Goal: Register for event/course

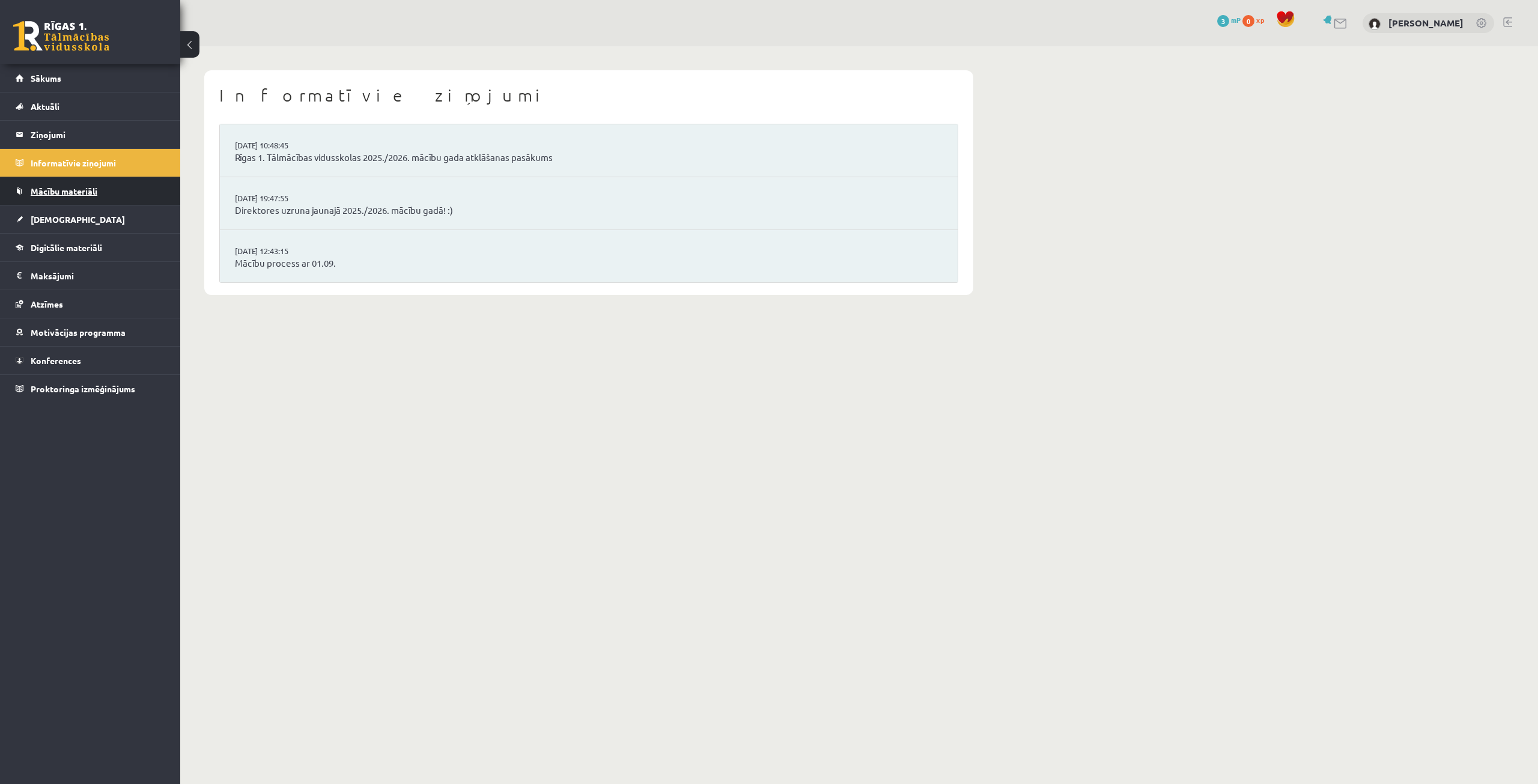
click at [121, 190] on link "Mācību materiāli" at bounding box center [90, 191] width 149 height 27
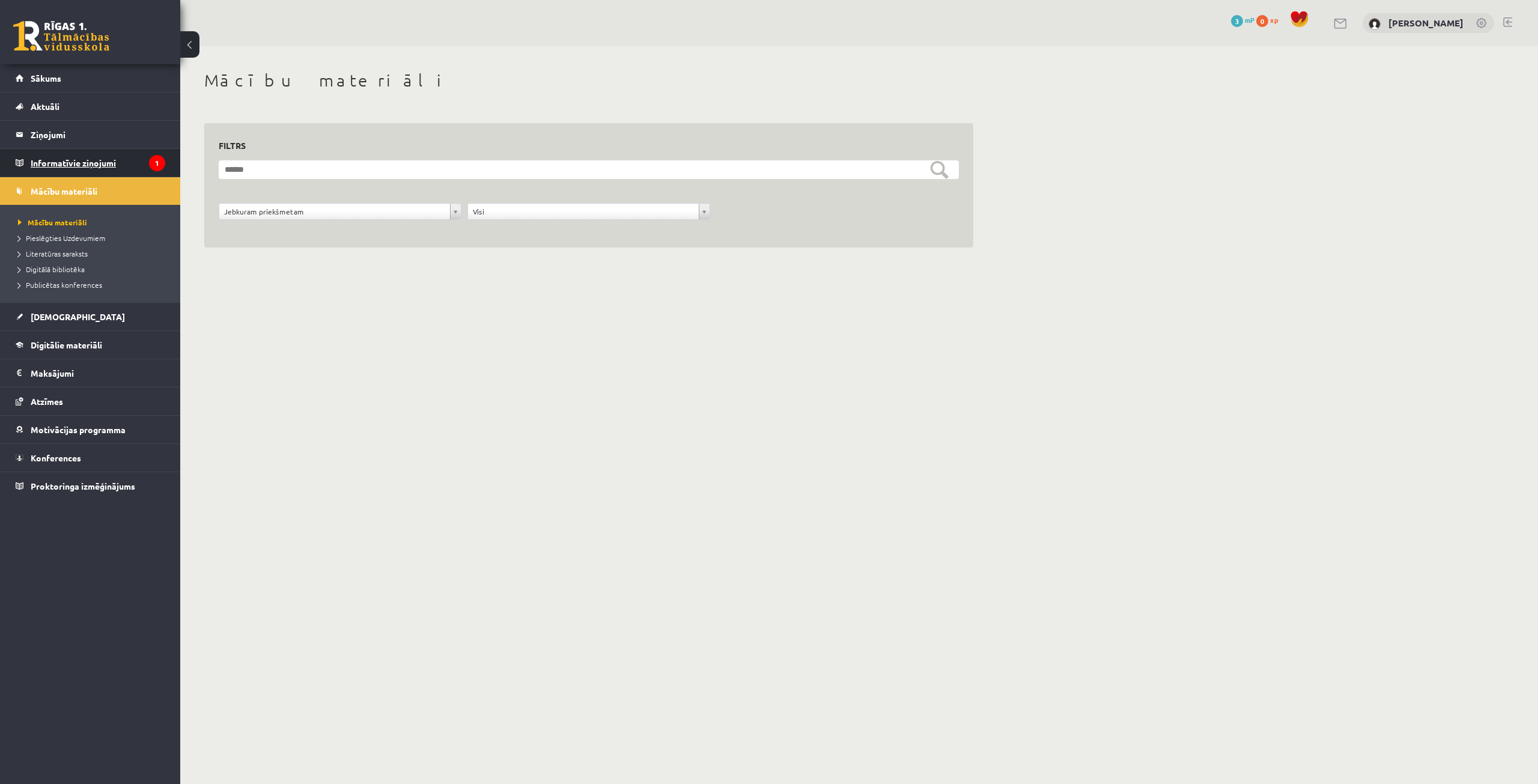
click at [71, 166] on legend "Informatīvie ziņojumi 1" at bounding box center [98, 162] width 134 height 27
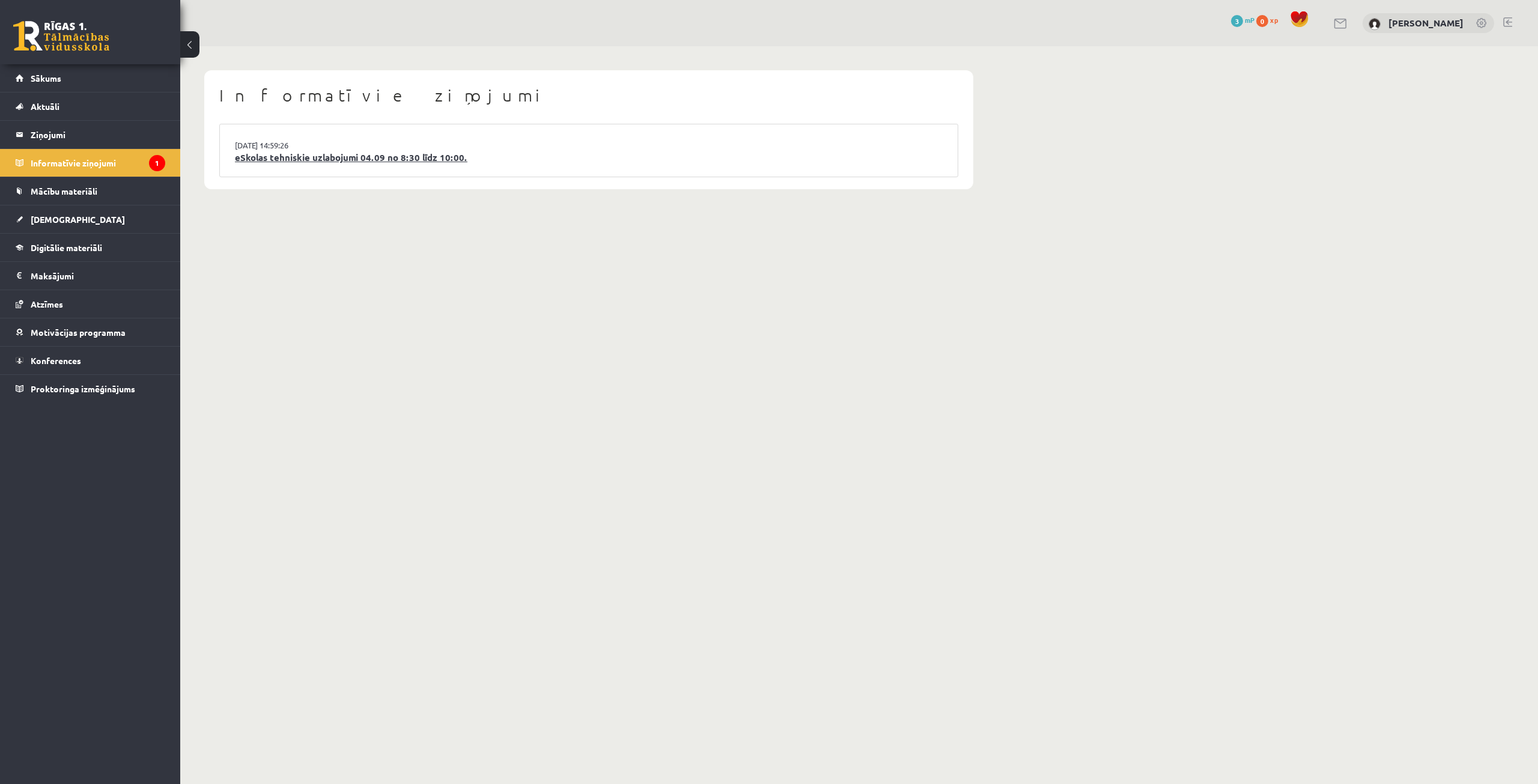
click at [387, 156] on link "eSkolas tehniskie uzlabojumi 04.09 no 8:30 līdz 10:00." at bounding box center [589, 157] width 708 height 14
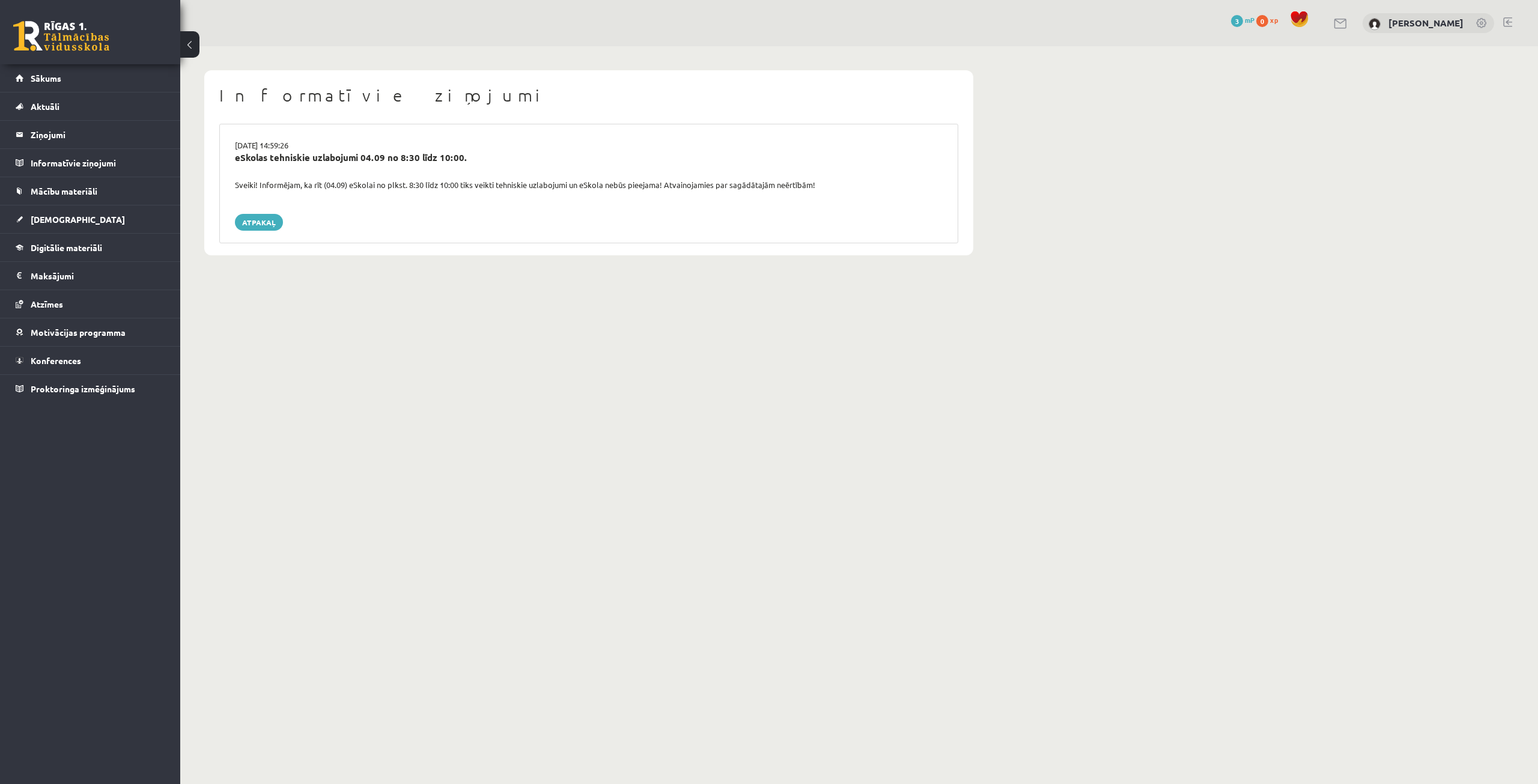
drag, startPoint x: 846, startPoint y: 190, endPoint x: 233, endPoint y: 185, distance: 613.0
click at [233, 185] on div "Sveiki! Informējam, ka rīt (04.09) eSkolai no plkst. 8:30 līdz 10:00 tiks veikt…" at bounding box center [589, 185] width 726 height 12
copy div "Sveiki! Informējam, ka rīt (04.09) eSkolai no plkst. 8:30 līdz 10:00 tiks veikt…"
click at [365, 284] on body "0 Dāvanas 3 mP 0 xp Alekss Kozlovskis Sākums Aktuāli Kā mācīties eSKOLĀ Kontakt…" at bounding box center [769, 392] width 1538 height 784
click at [47, 145] on legend "Ziņojumi 0" at bounding box center [98, 134] width 134 height 27
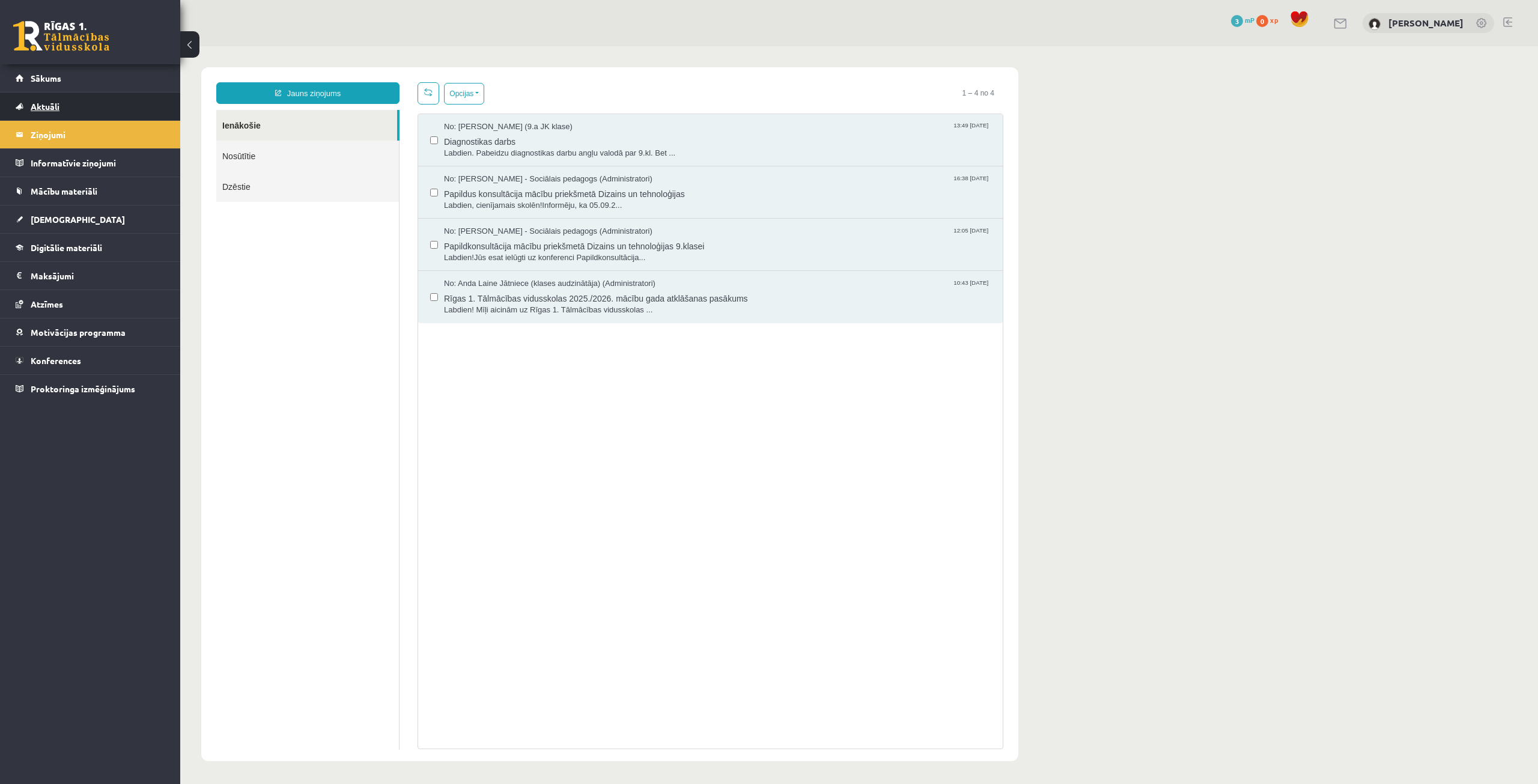
click at [61, 106] on link "Aktuāli" at bounding box center [90, 106] width 149 height 27
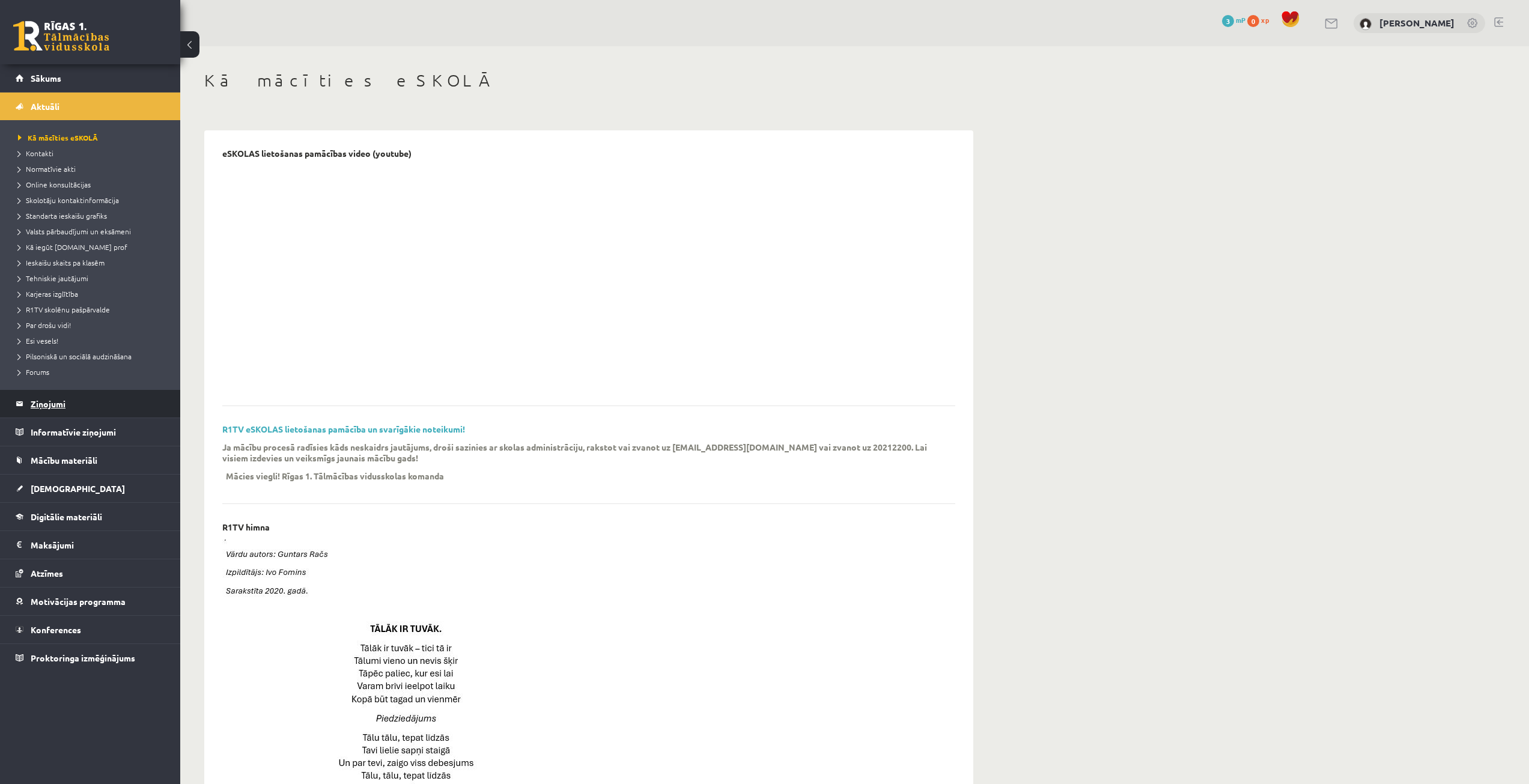
click at [45, 410] on legend "Ziņojumi 0" at bounding box center [98, 403] width 134 height 27
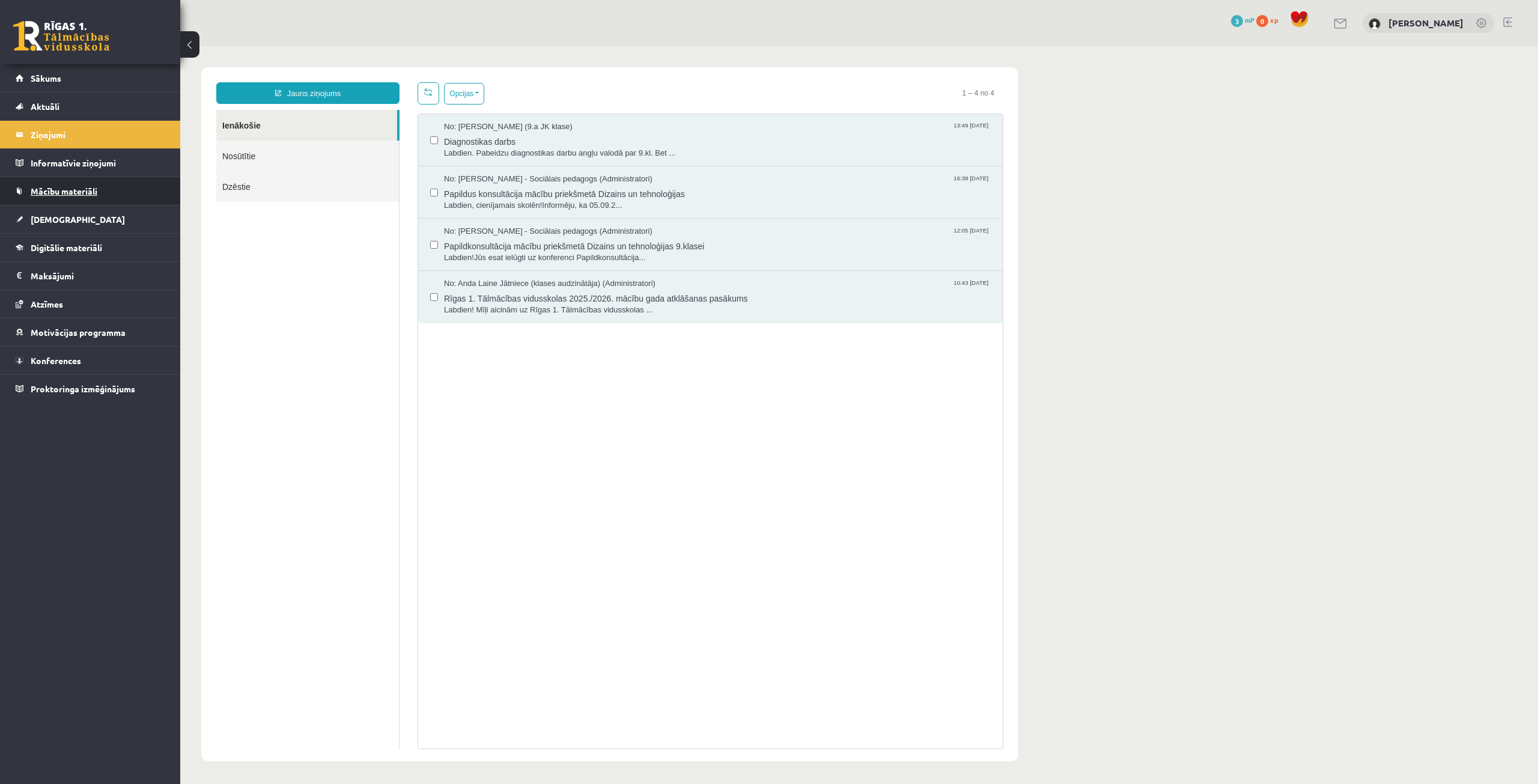
click at [53, 195] on span "Mācību materiāli" at bounding box center [64, 191] width 67 height 11
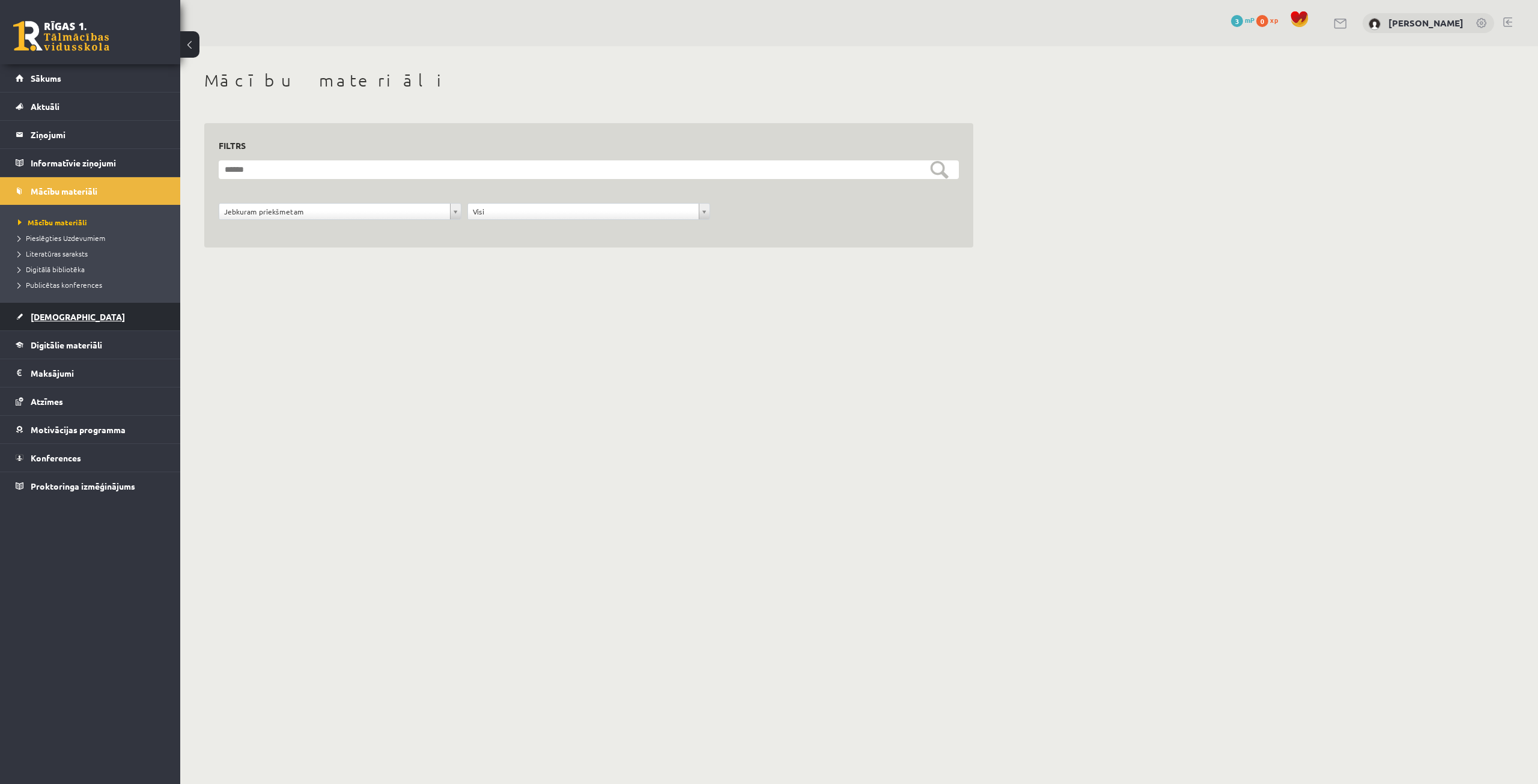
click at [65, 314] on span "[DEMOGRAPHIC_DATA]" at bounding box center [78, 316] width 94 height 11
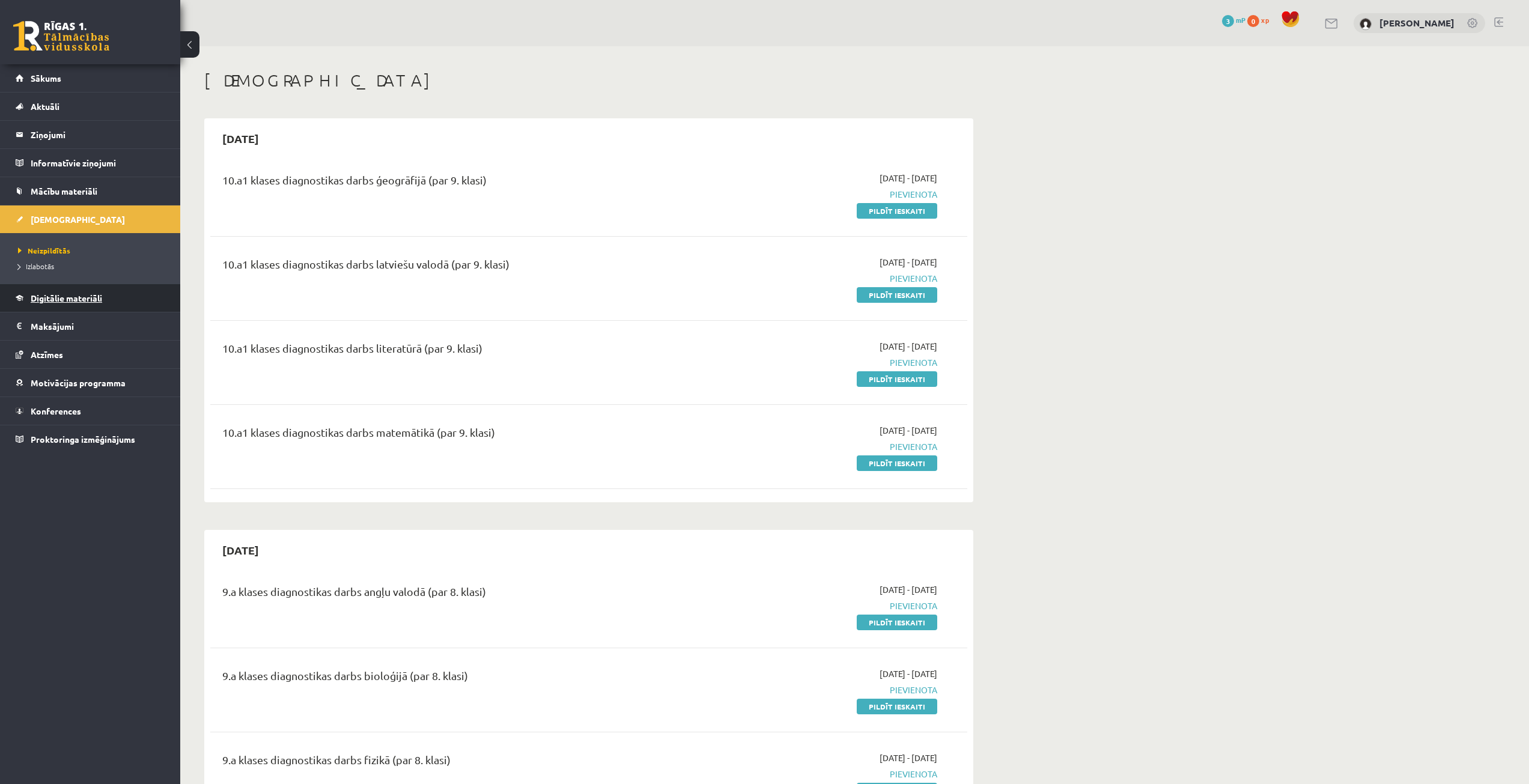
click at [83, 294] on span "Digitālie materiāli" at bounding box center [67, 297] width 72 height 11
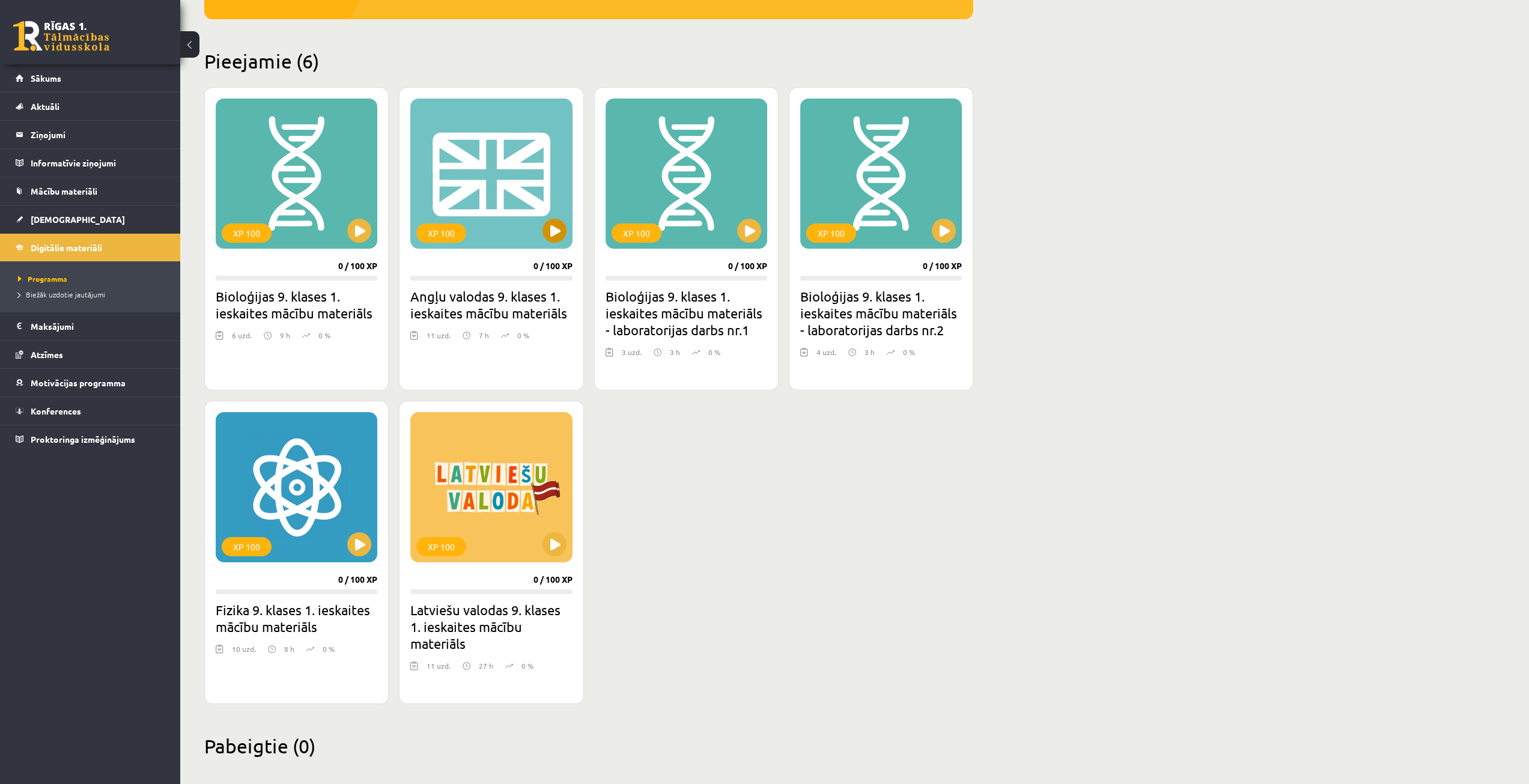
scroll to position [267, 0]
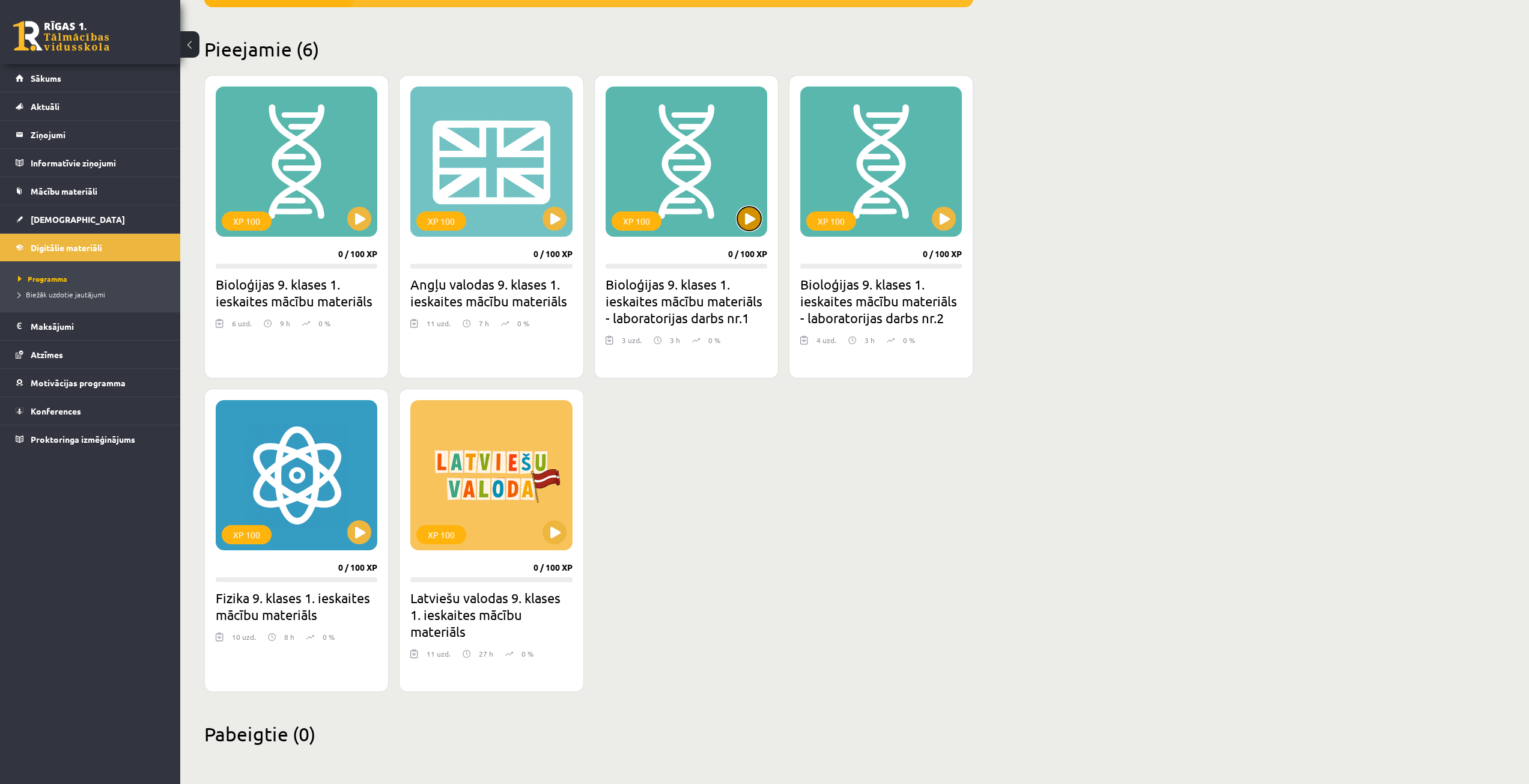
click at [760, 224] on button at bounding box center [749, 218] width 24 height 24
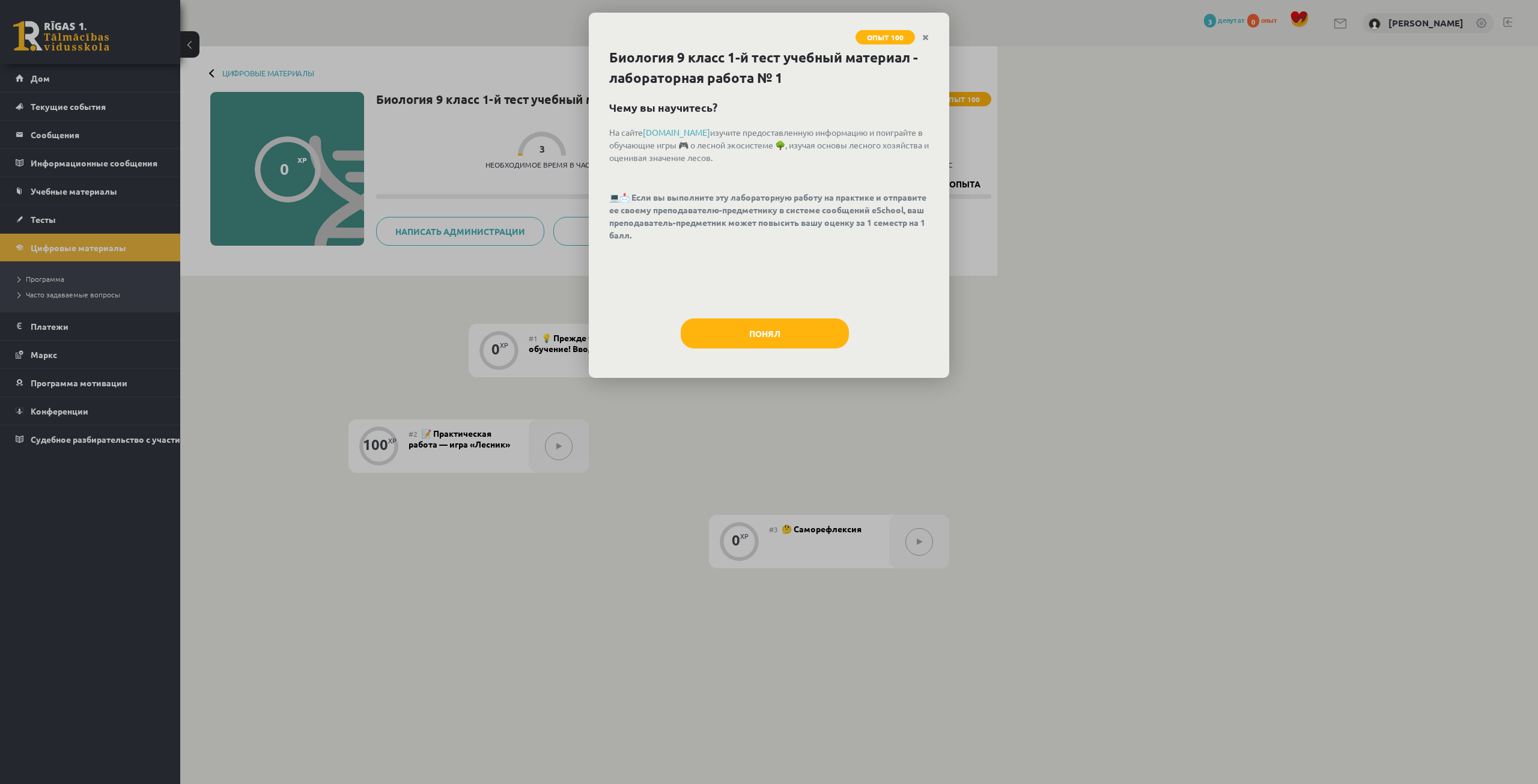
click at [877, 284] on div "На сайте mezotajs.lv изучите предоставленную информацию и поиграйте в обучающие…" at bounding box center [768, 216] width 320 height 180
click at [831, 321] on button "Понял" at bounding box center [765, 333] width 168 height 30
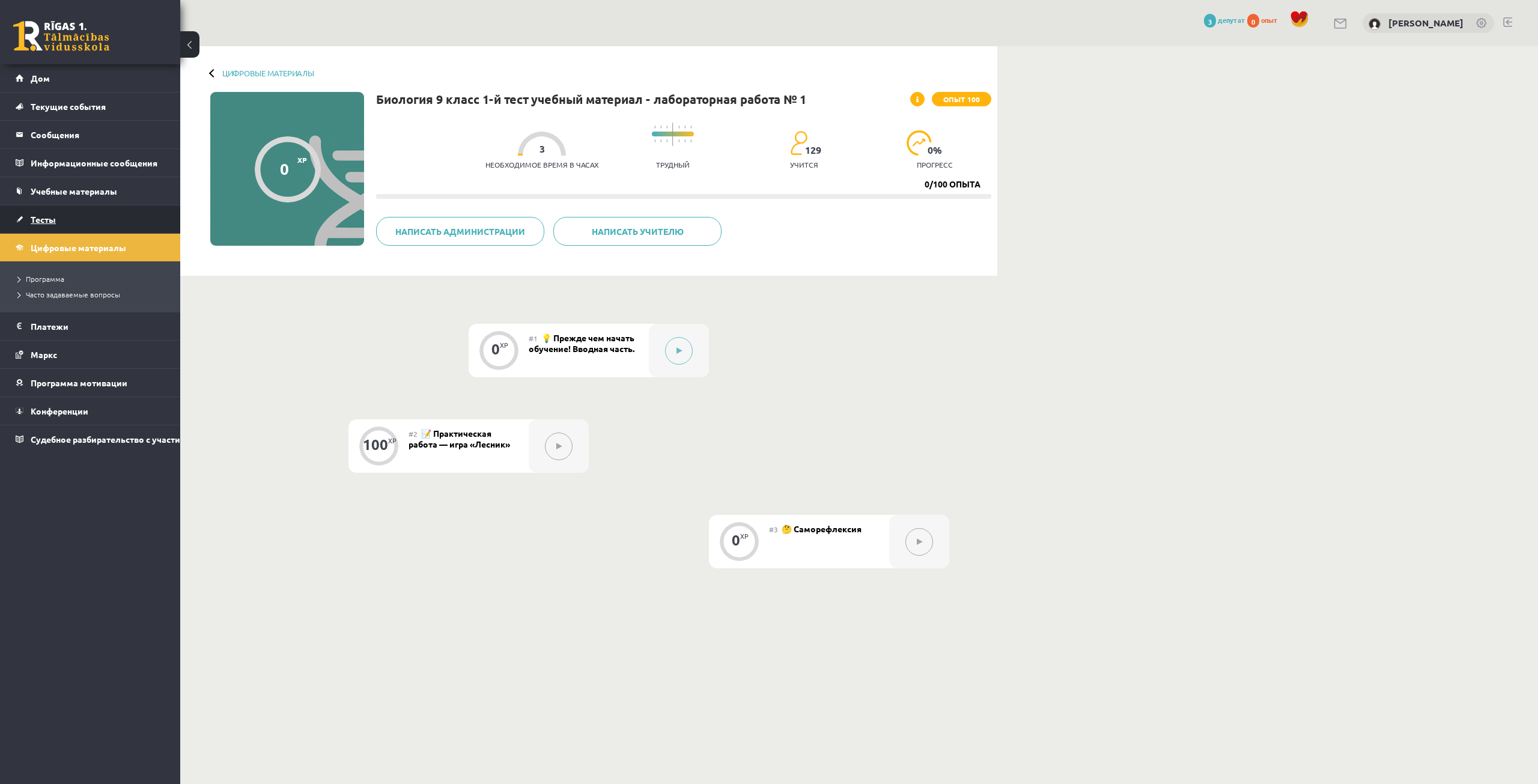
click at [92, 206] on link "Тесты" at bounding box center [90, 219] width 149 height 27
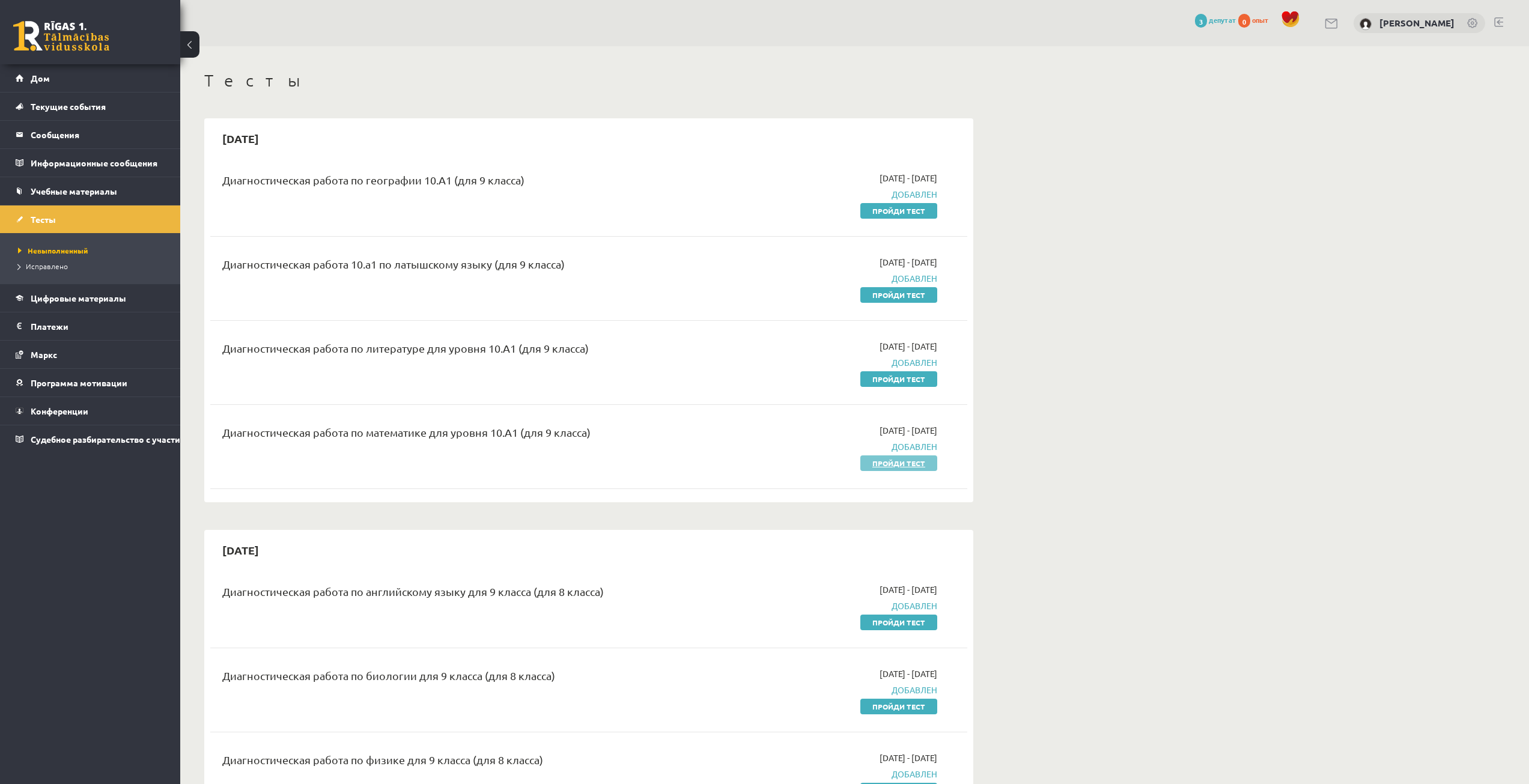
click at [913, 465] on font "Пройди тест" at bounding box center [899, 462] width 53 height 9
click at [58, 187] on font "Учебные материалы" at bounding box center [74, 191] width 86 height 11
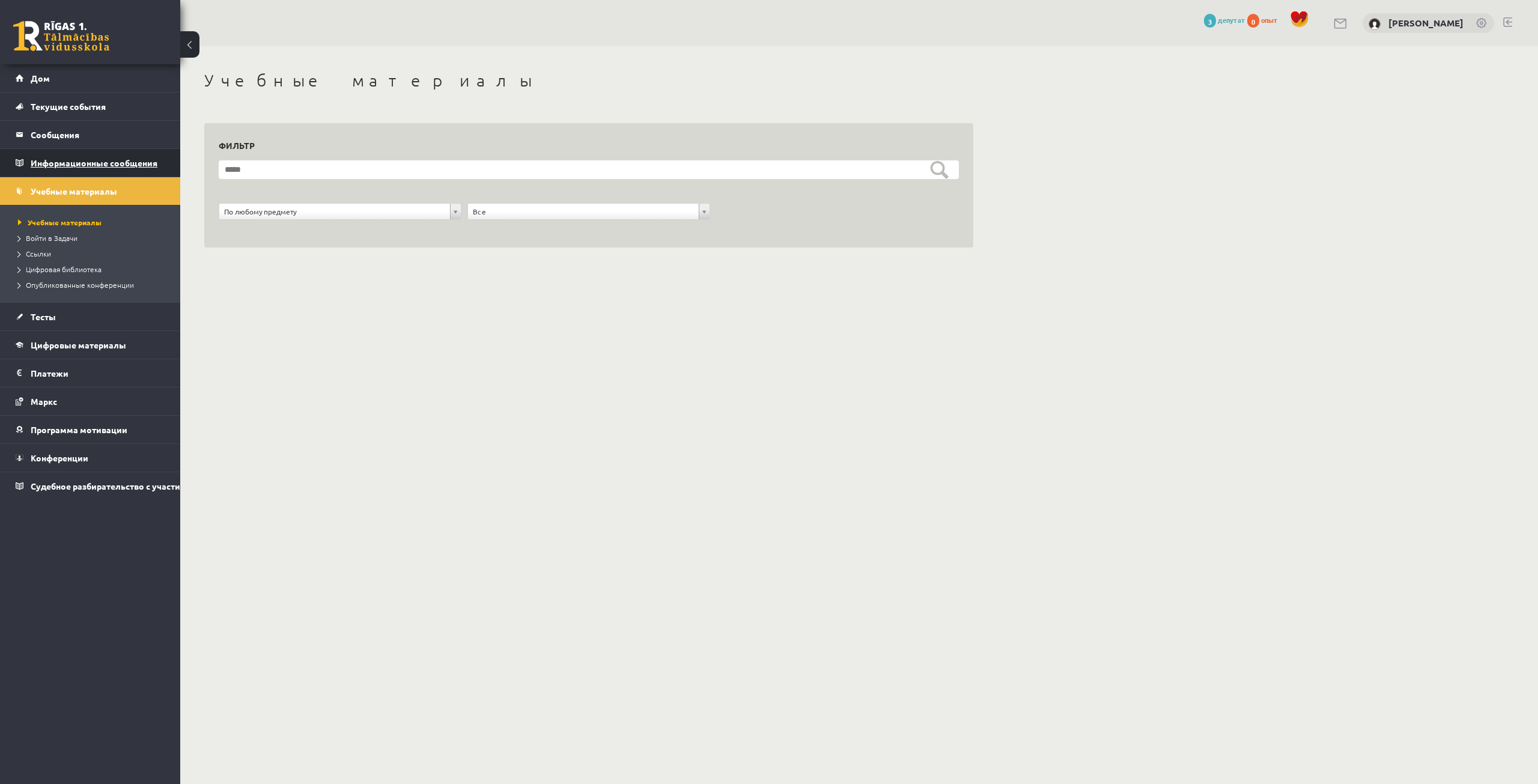
click at [61, 166] on font "Информационные сообщения" at bounding box center [94, 162] width 127 height 11
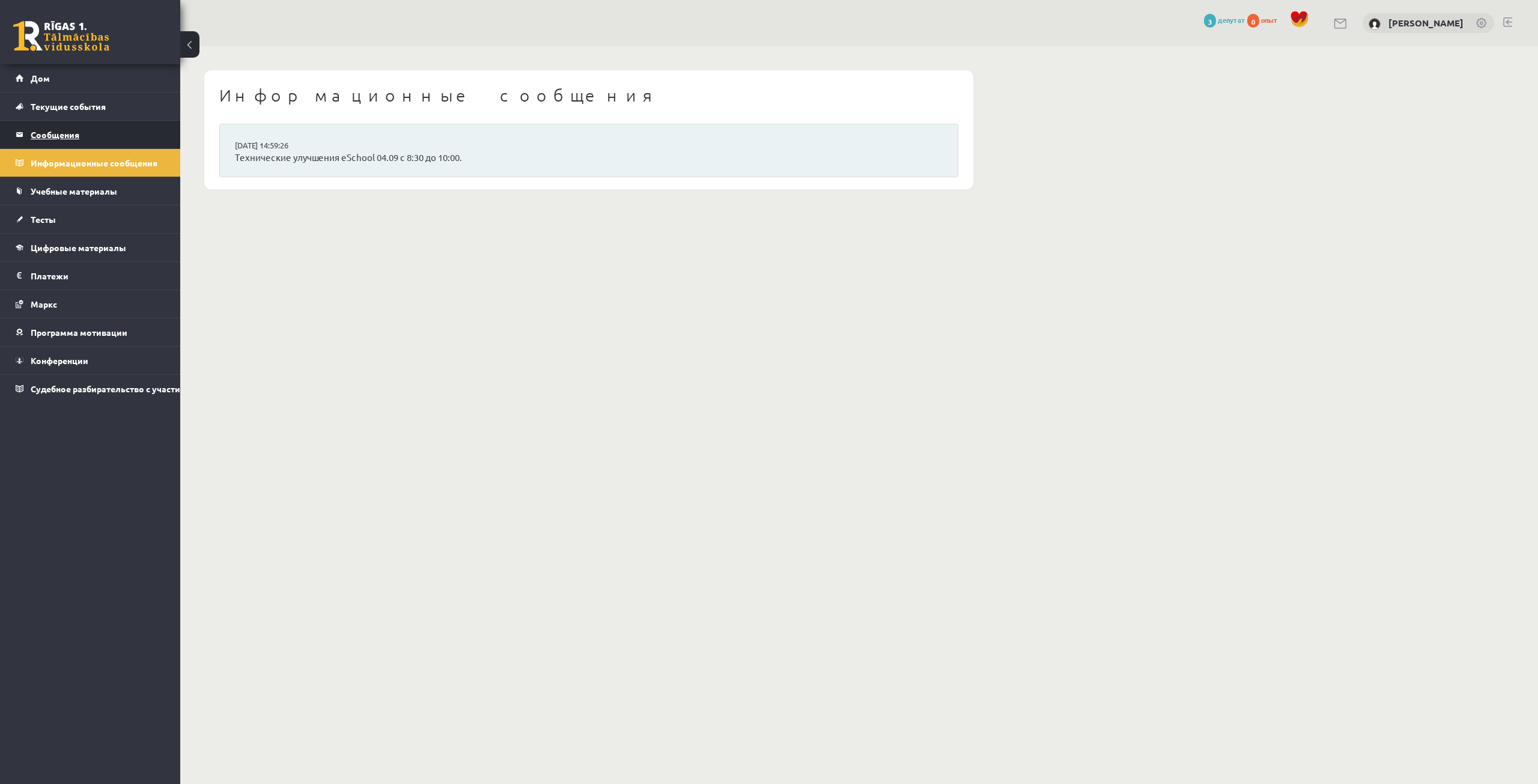
click at [69, 139] on legend "Сообщения 0" at bounding box center [98, 134] width 134 height 27
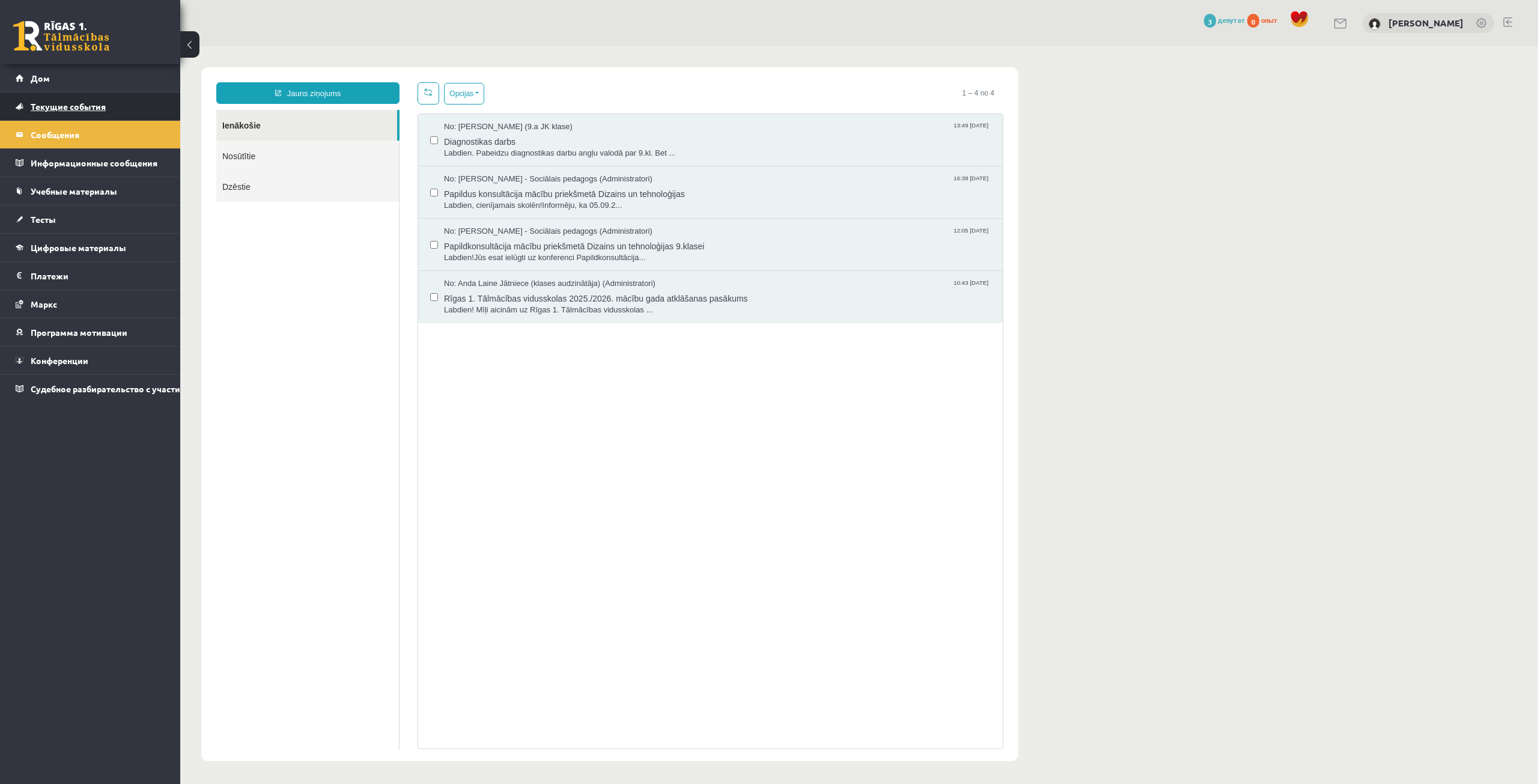
click at [79, 109] on font "Текущие события" at bounding box center [68, 106] width 75 height 11
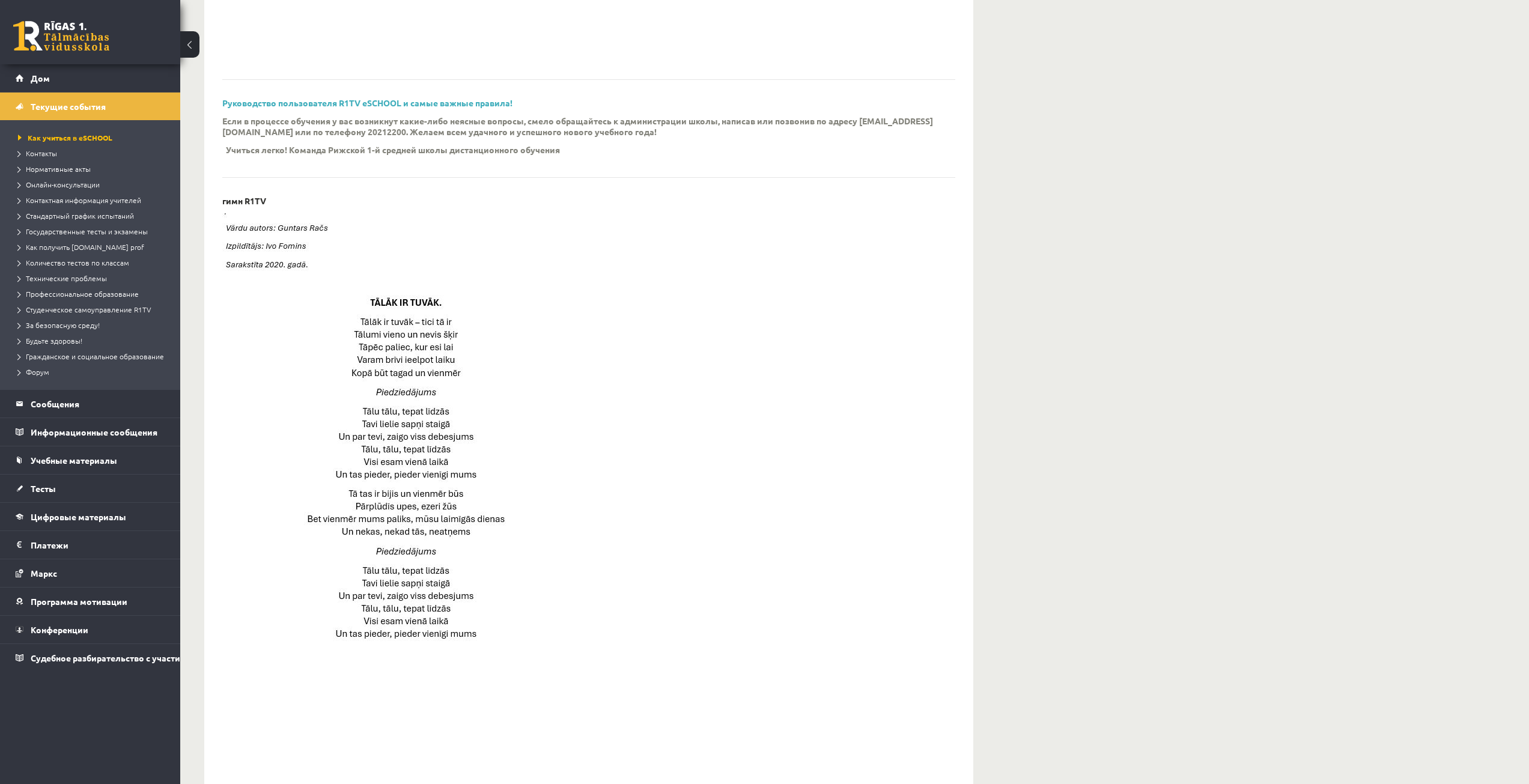
scroll to position [164, 0]
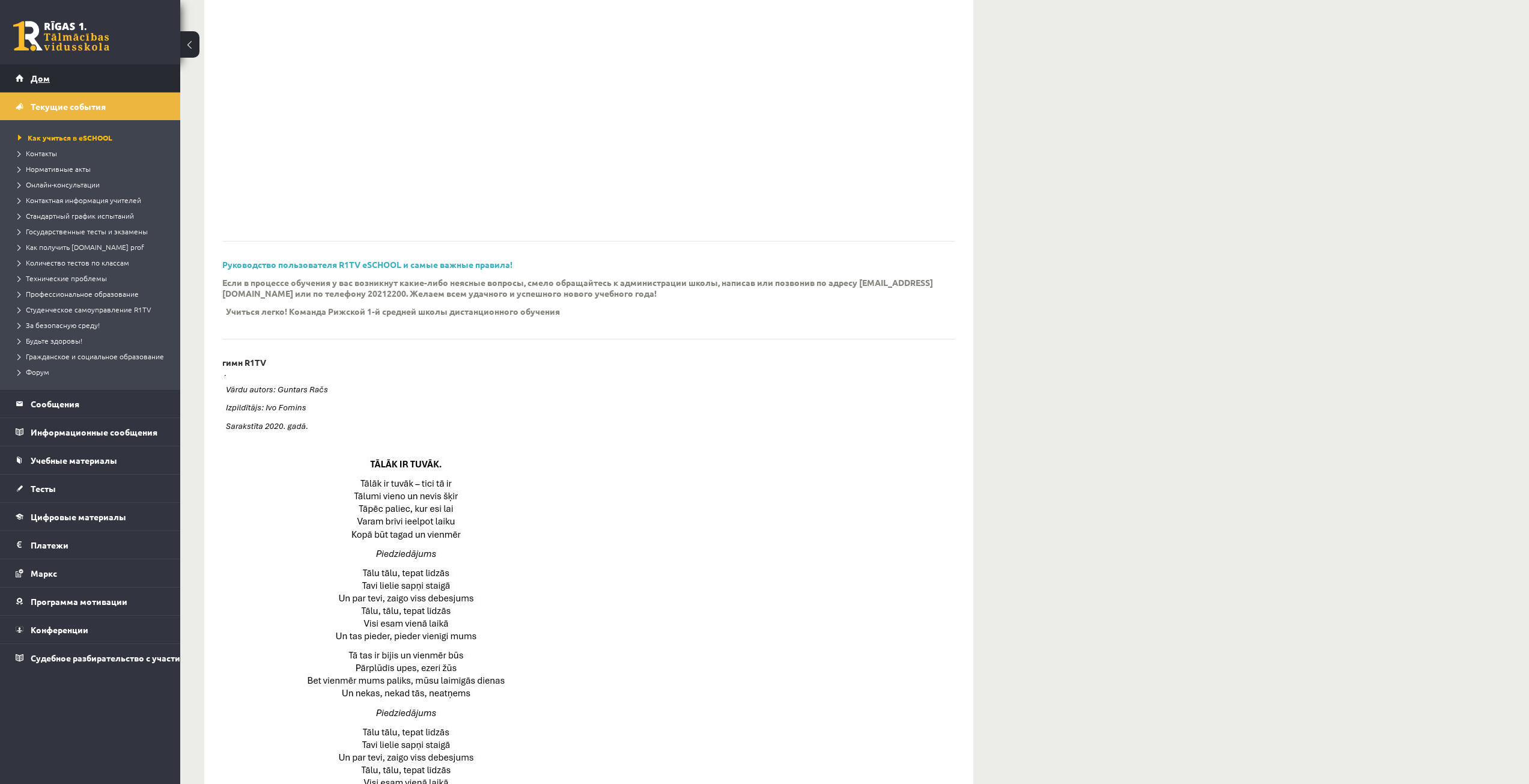
click at [107, 86] on link "Дом" at bounding box center [90, 78] width 149 height 27
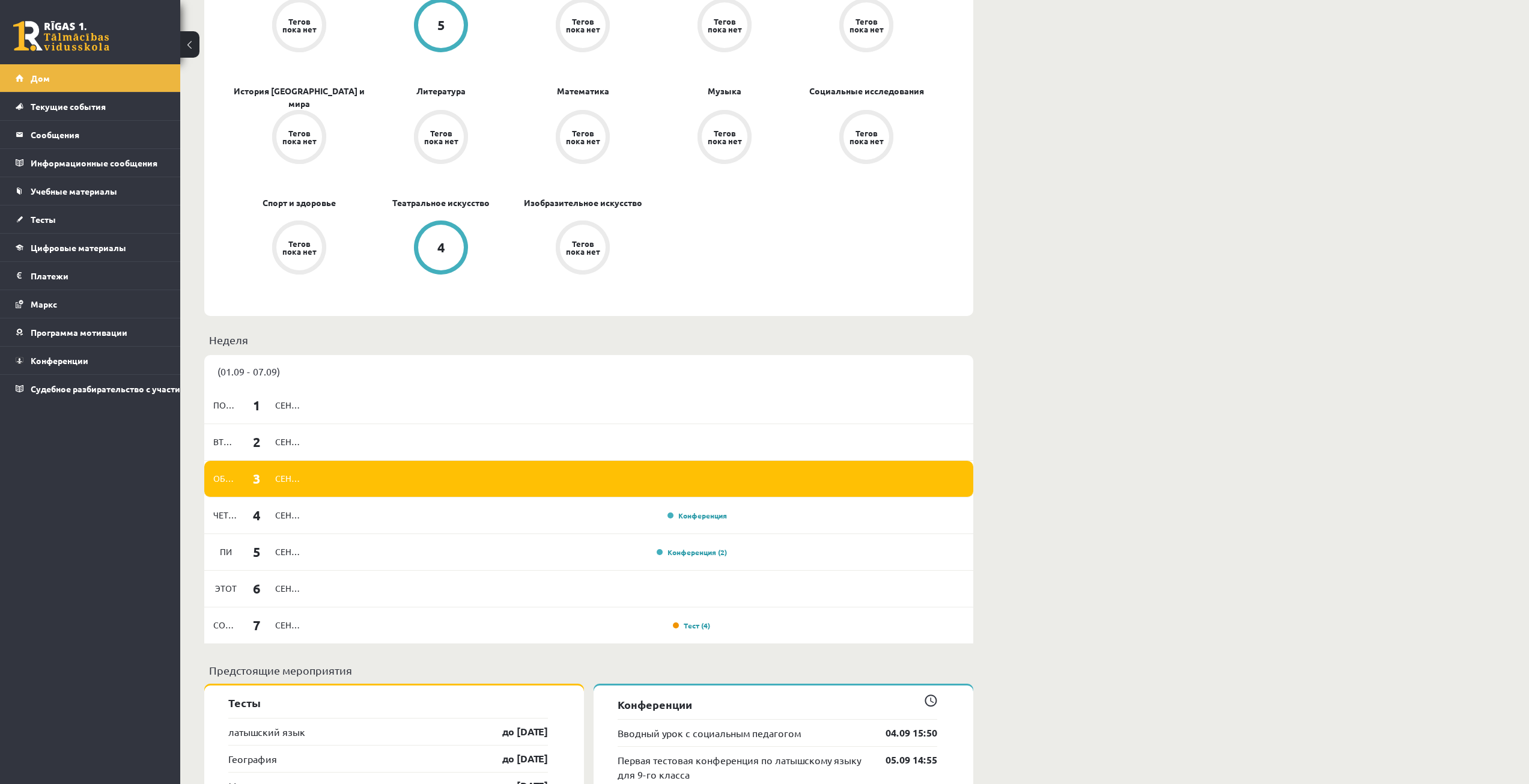
scroll to position [541, 0]
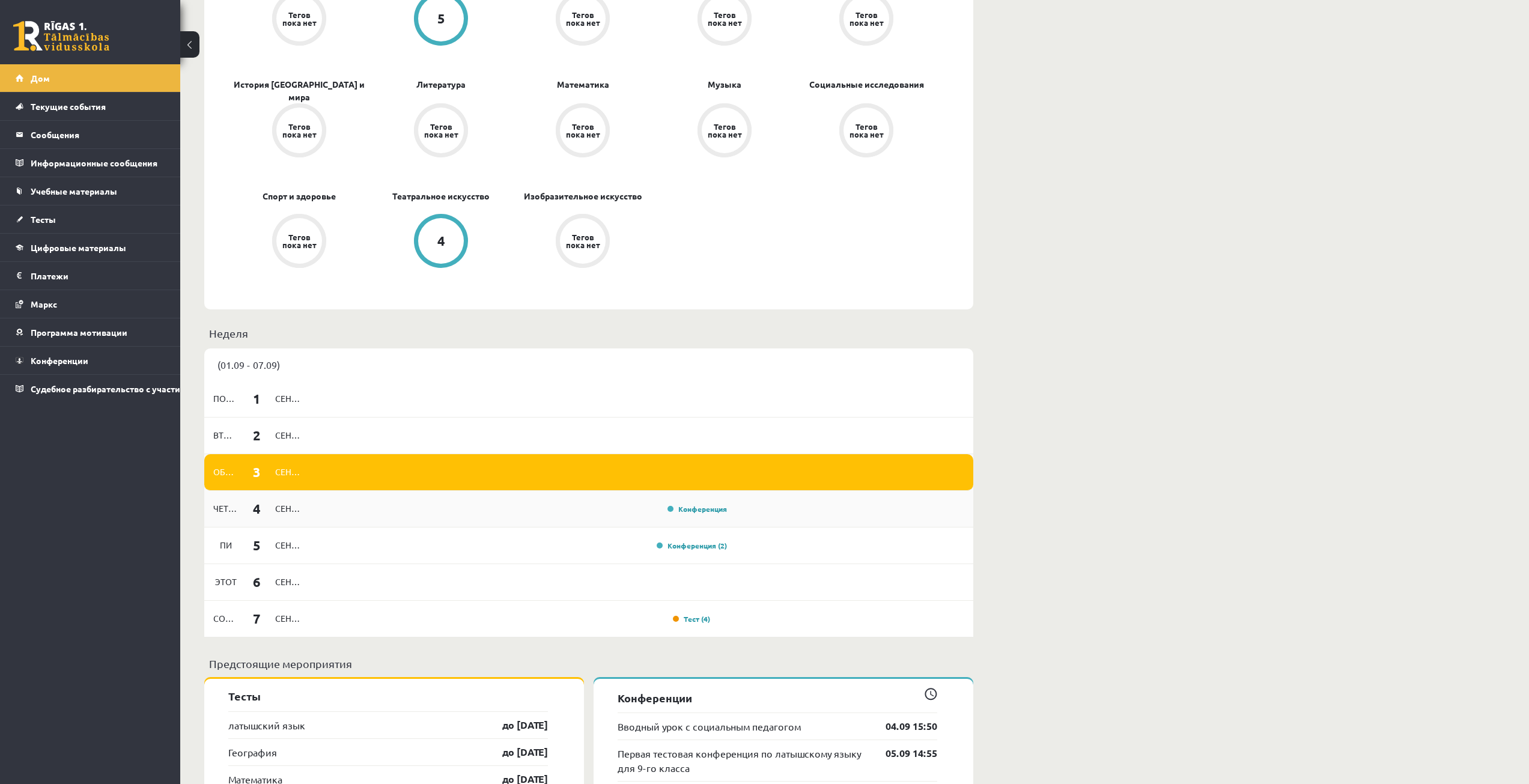
click at [641, 525] on div "Четверг 4 сентябрь Конференция" at bounding box center [588, 509] width 769 height 37
click at [649, 508] on div "Конференция" at bounding box center [519, 508] width 418 height 13
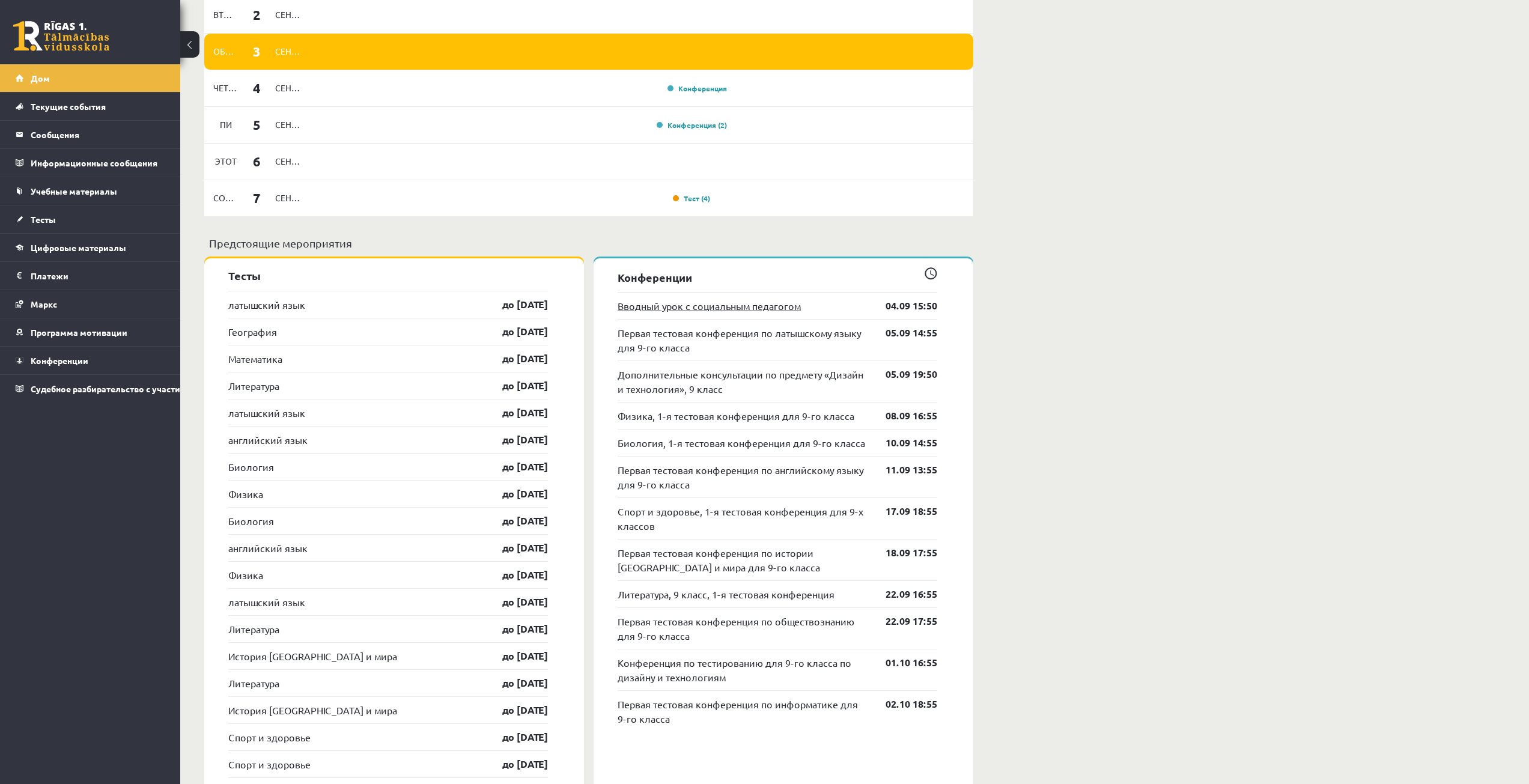
scroll to position [901, 0]
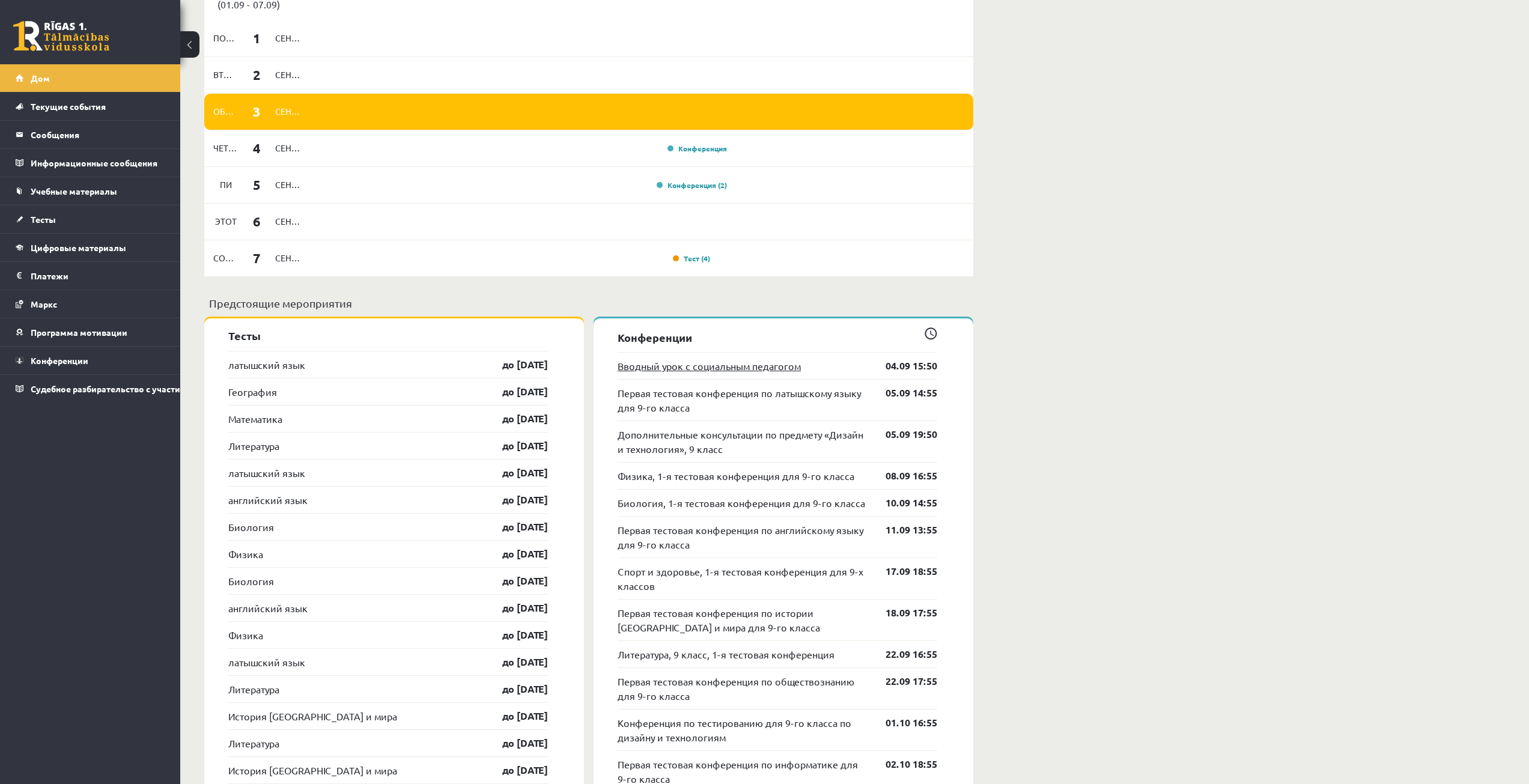
click at [710, 364] on font "Вводный урок с социальным педагогом" at bounding box center [709, 365] width 183 height 12
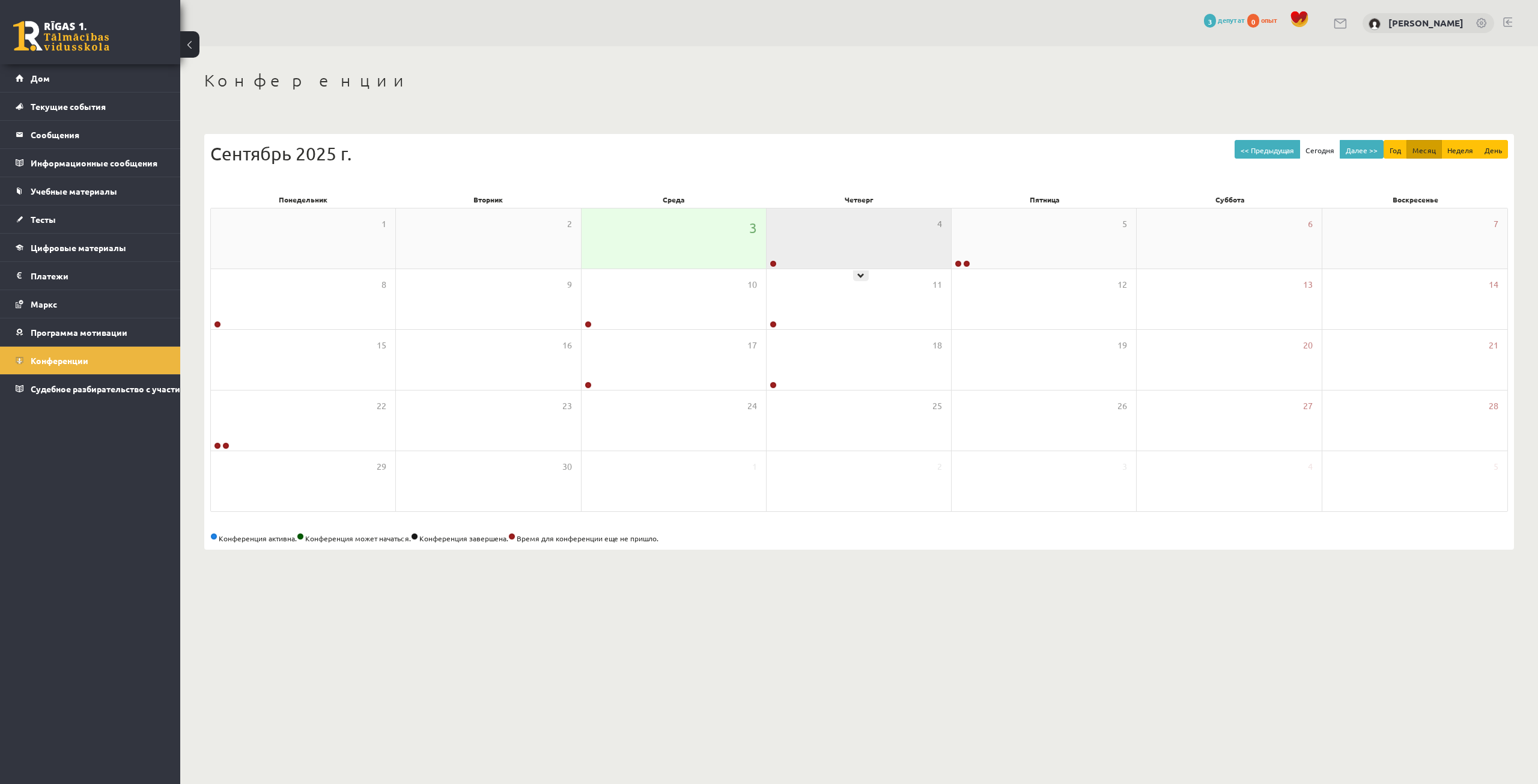
click at [857, 260] on div "4" at bounding box center [859, 238] width 185 height 60
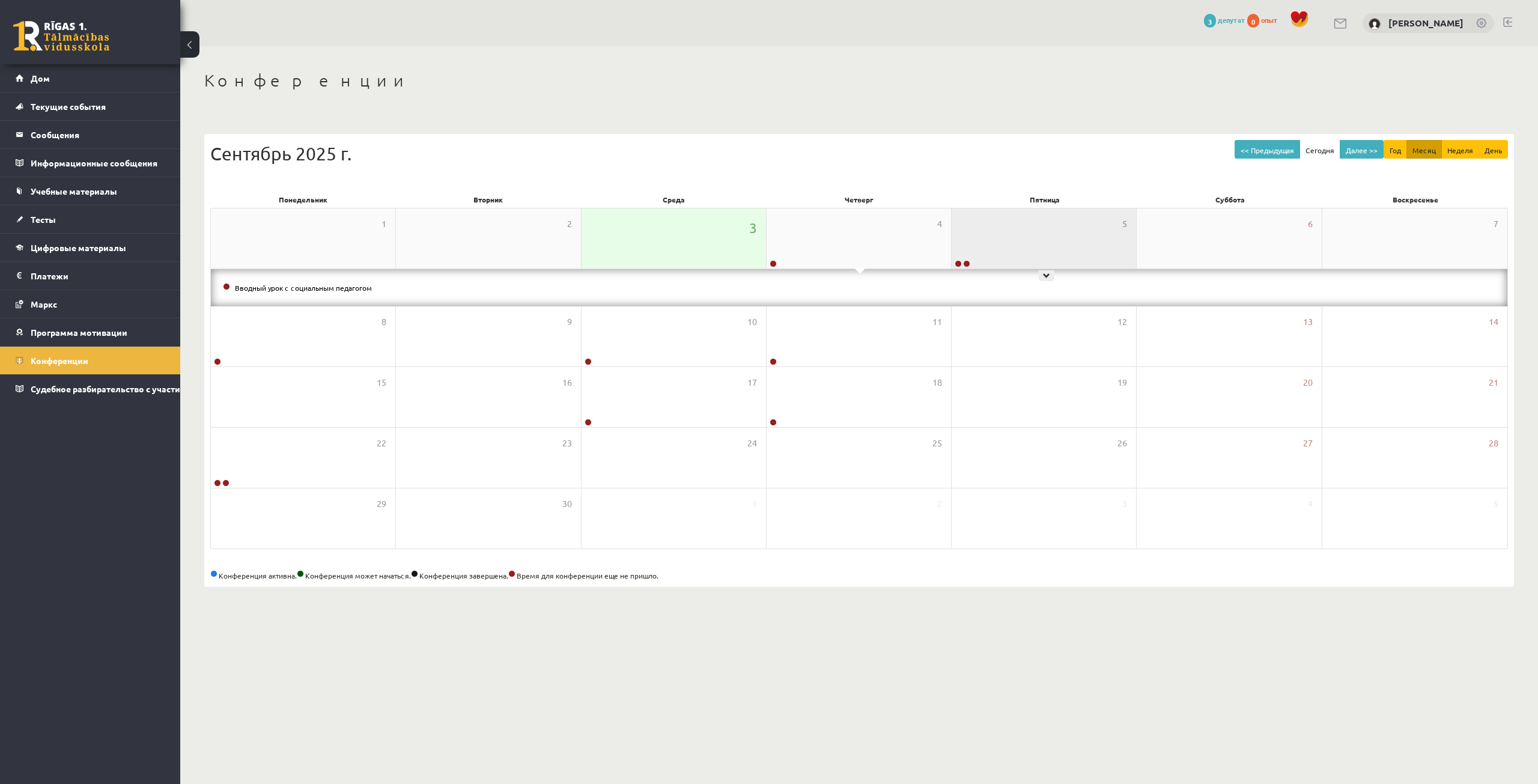
click at [1089, 252] on div "5" at bounding box center [1043, 238] width 185 height 60
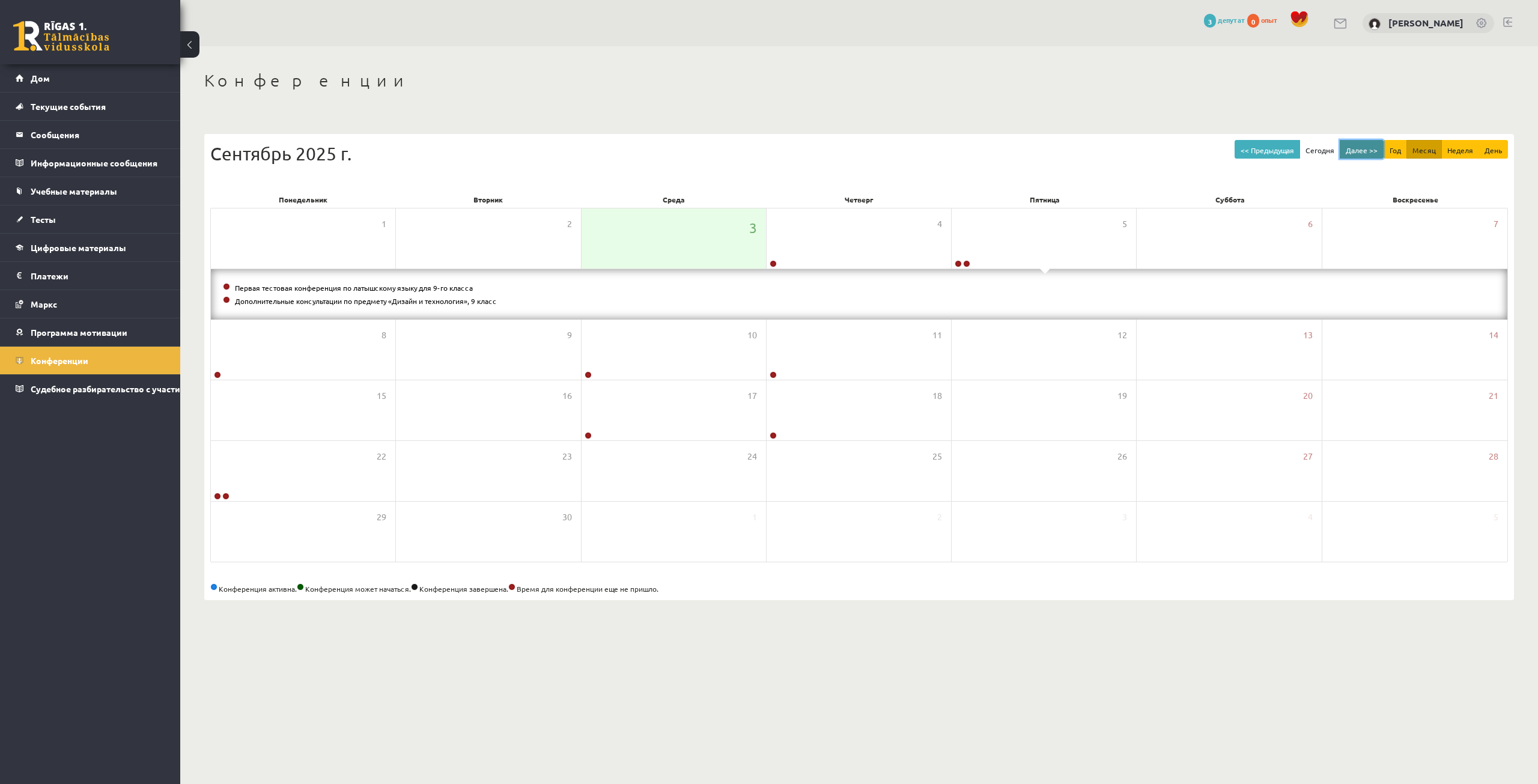
click at [1363, 149] on font "Далее >>" at bounding box center [1361, 149] width 32 height 9
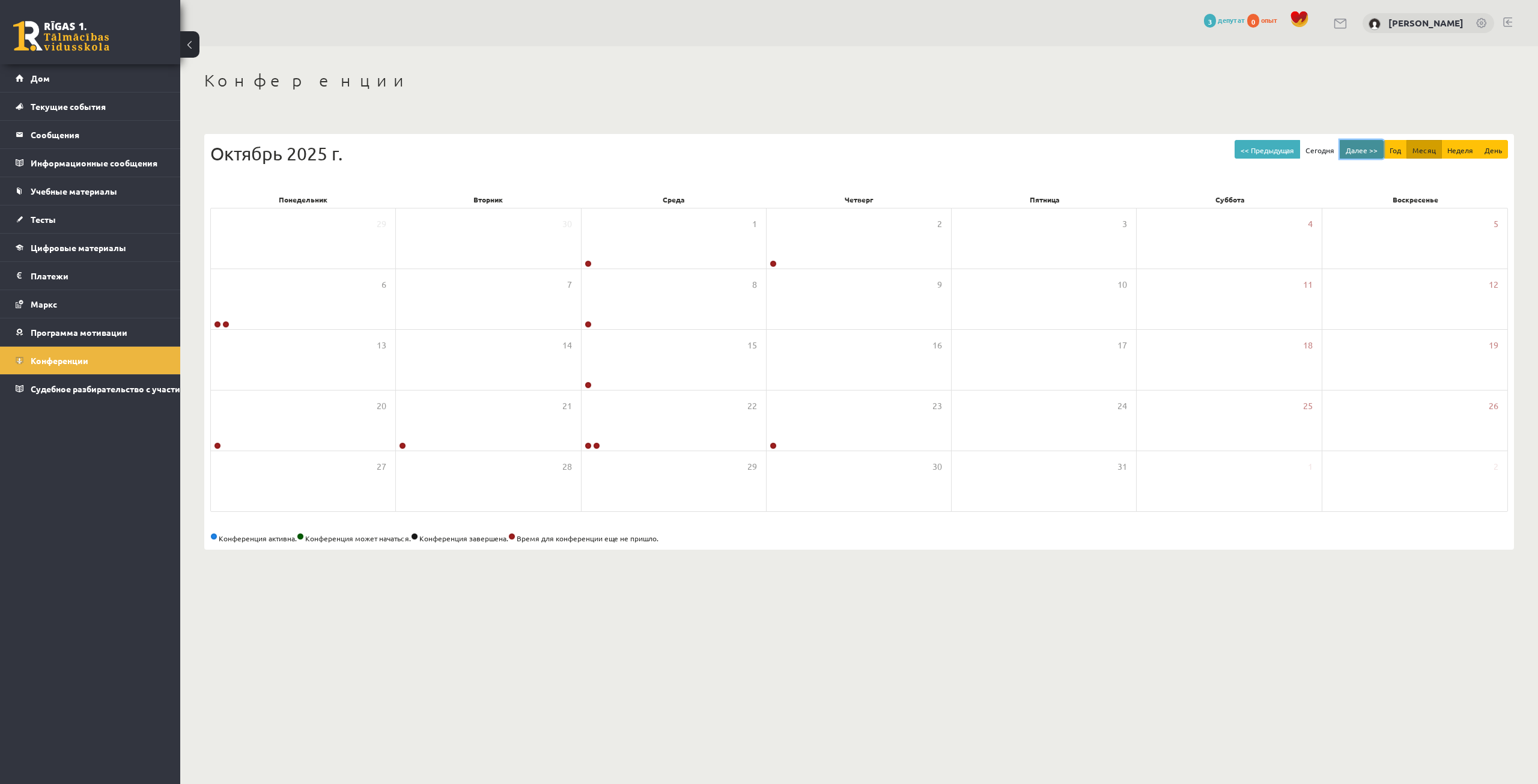
click at [1359, 151] on font "Далее >>" at bounding box center [1361, 149] width 32 height 9
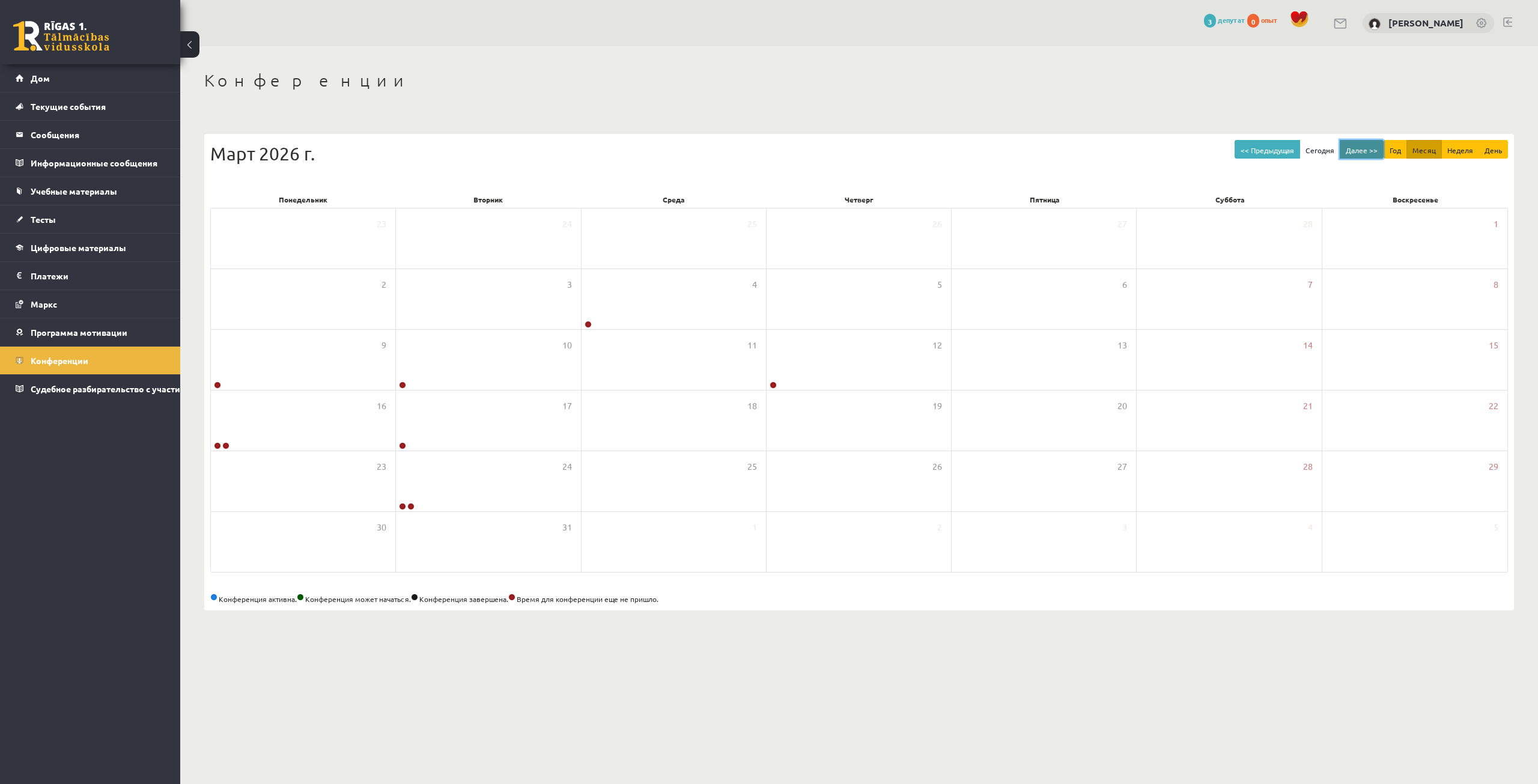
click at [1359, 153] on font "Далее >>" at bounding box center [1361, 149] width 32 height 9
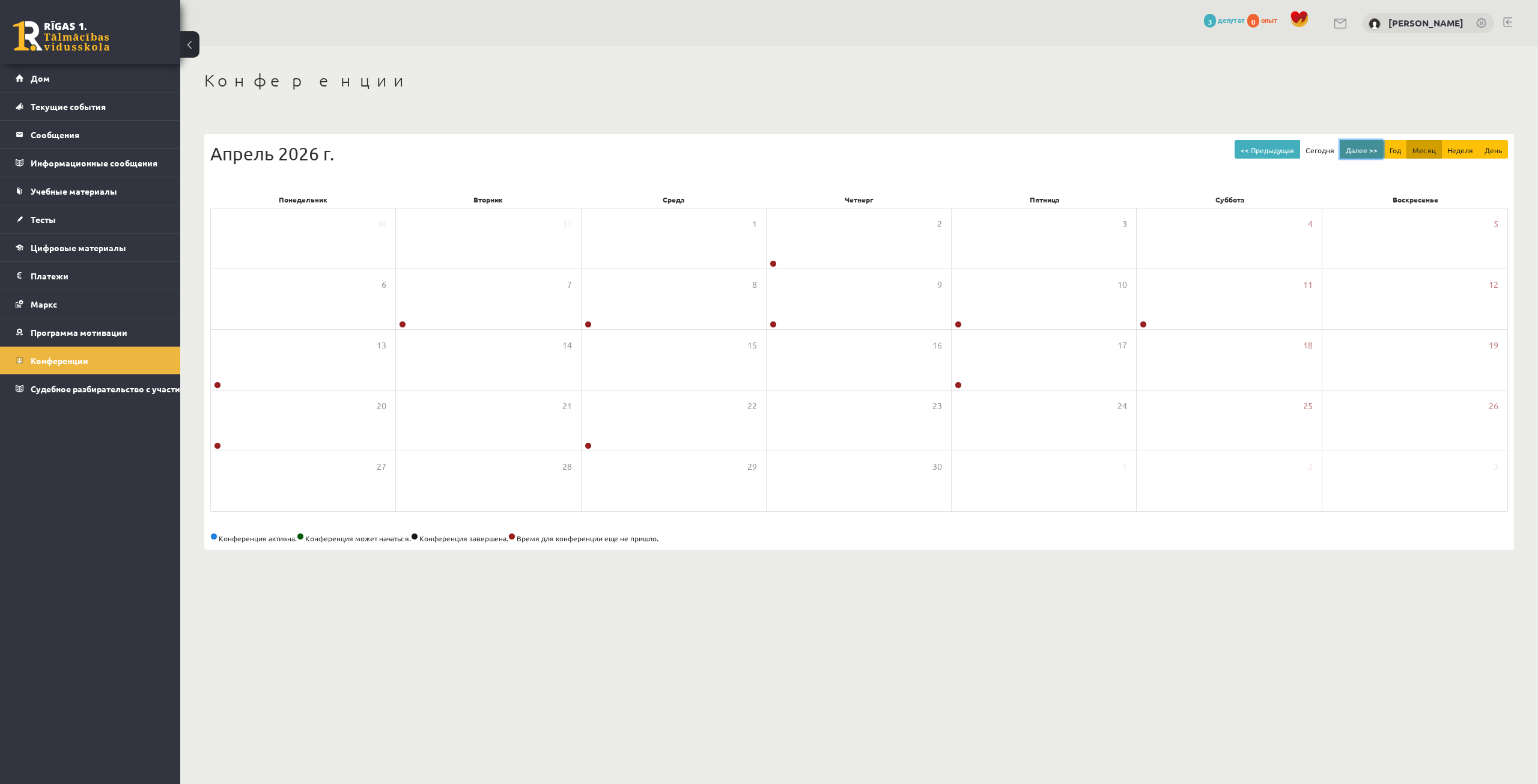
click at [1359, 153] on font "Далее >>" at bounding box center [1361, 149] width 32 height 9
click at [1292, 149] on font "<< Предыдущая" at bounding box center [1267, 149] width 53 height 9
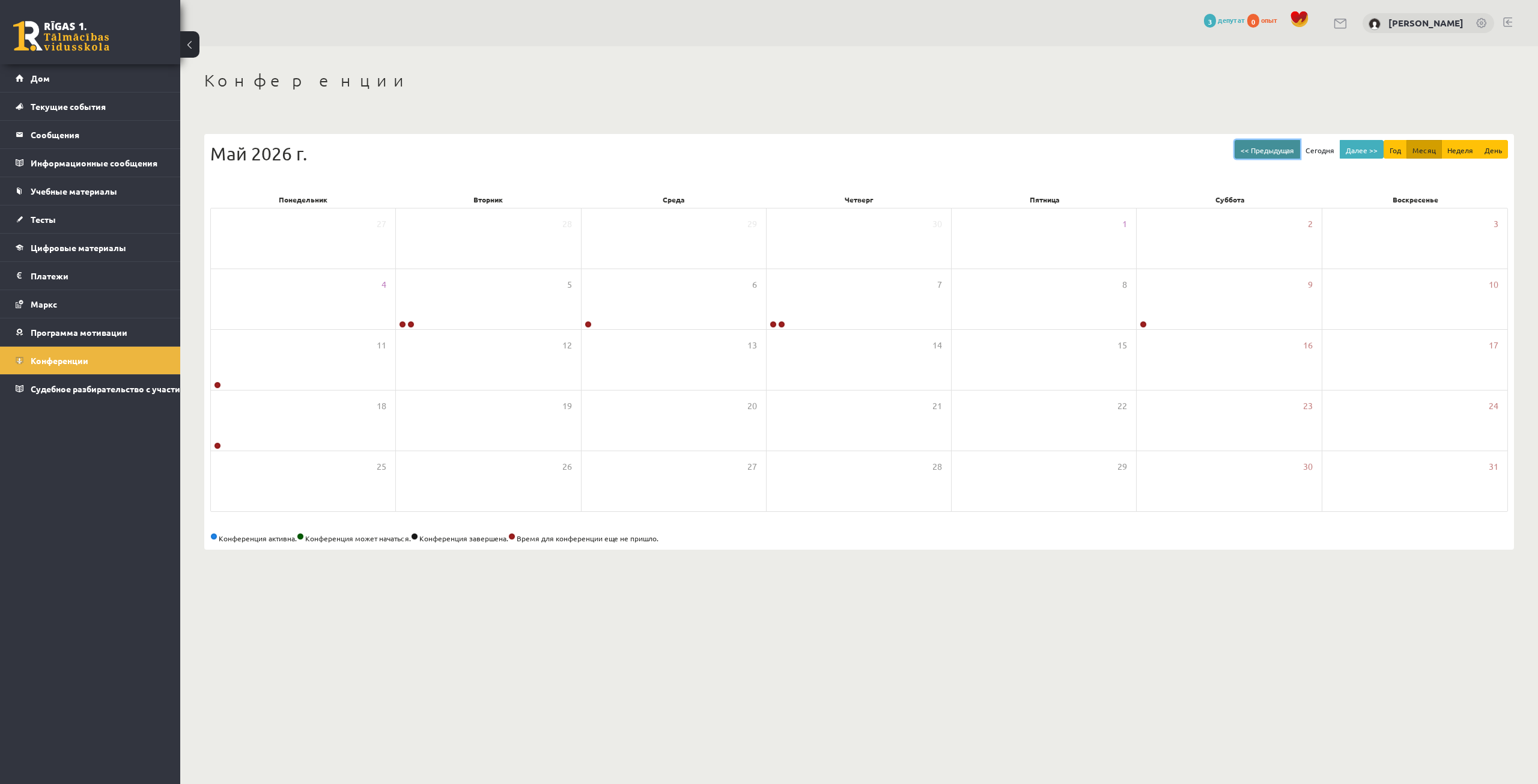
click at [1292, 149] on font "<< Предыдущая" at bounding box center [1267, 149] width 53 height 9
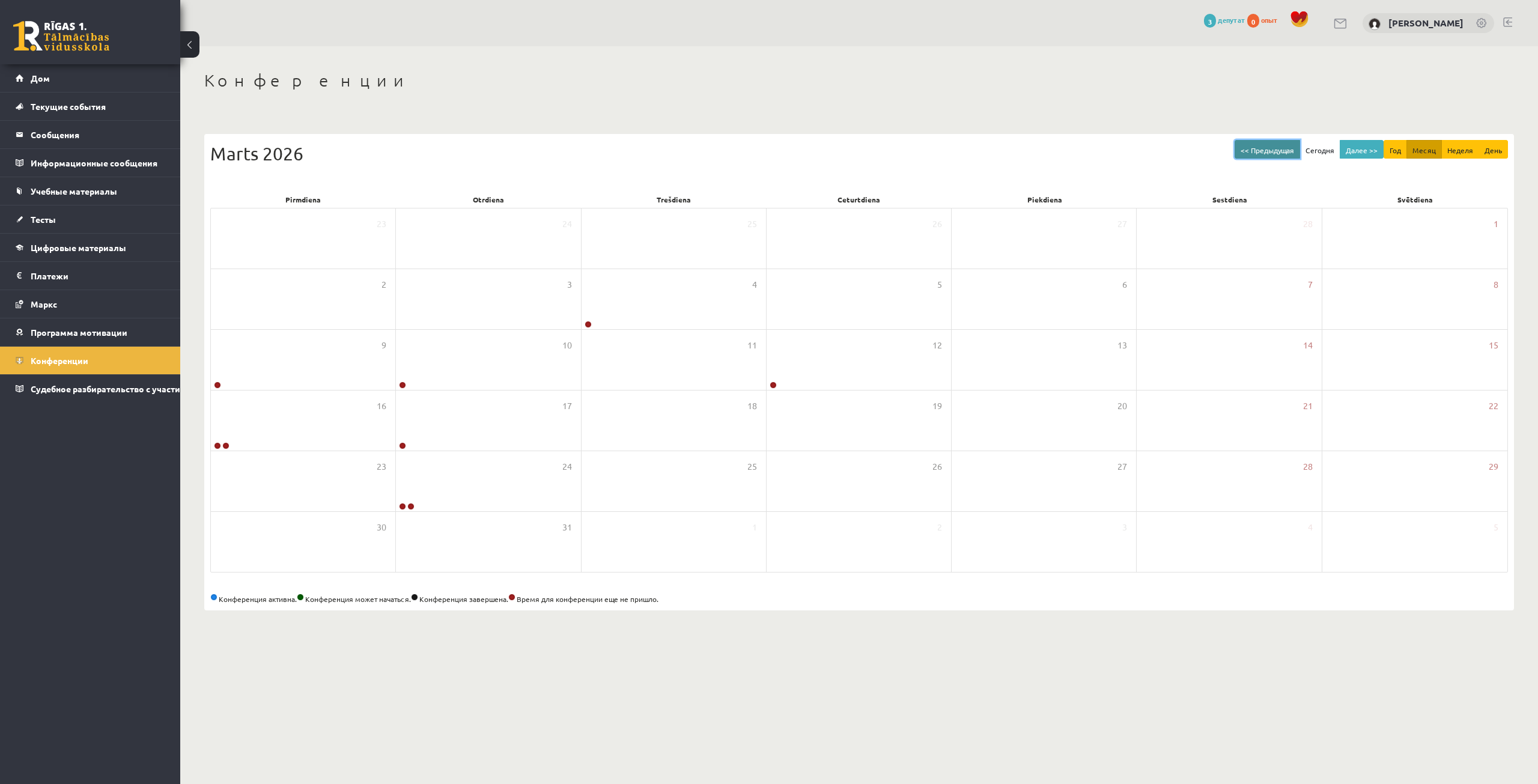
click at [1292, 149] on font "<< Предыдущая" at bounding box center [1267, 149] width 53 height 9
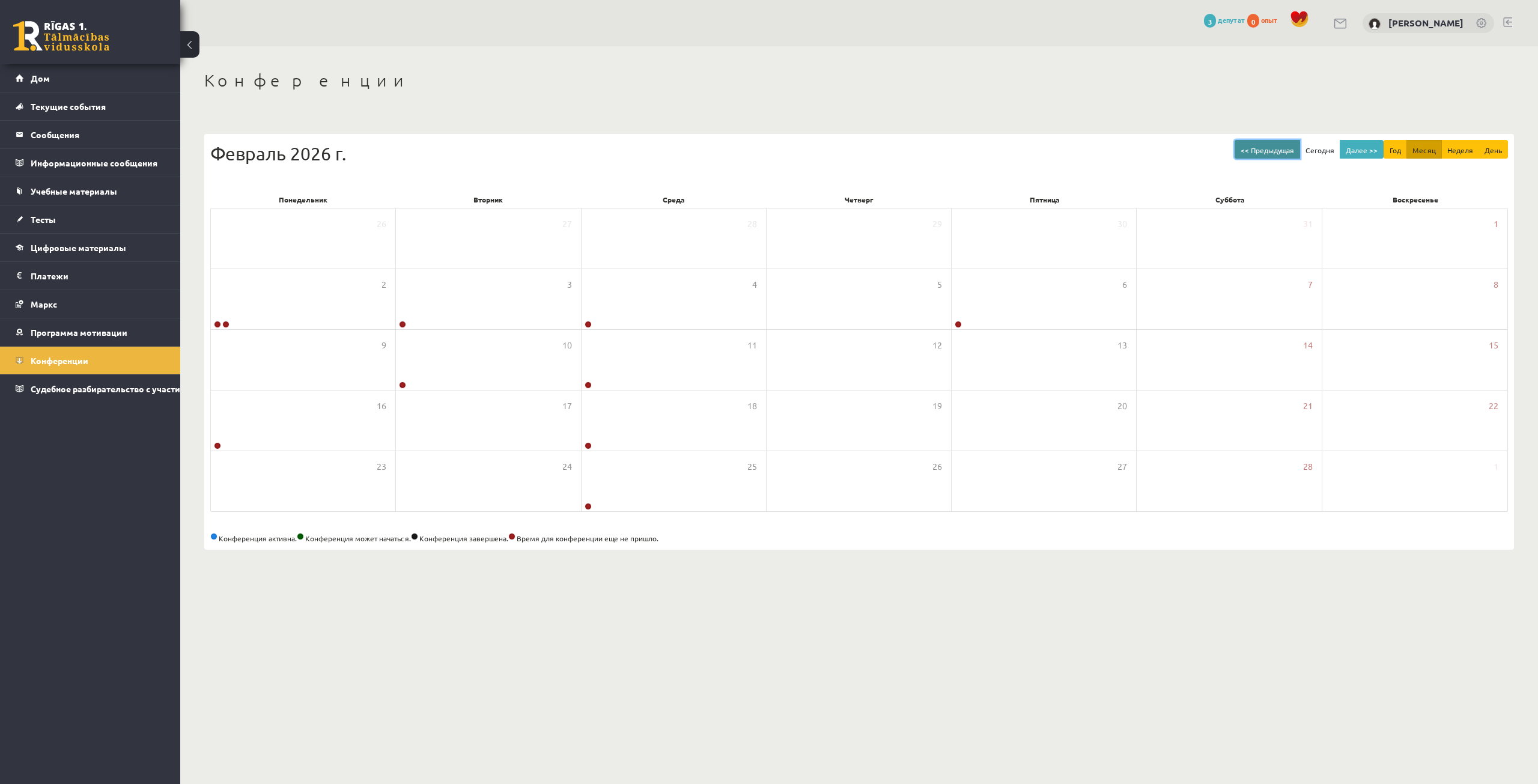
click at [1292, 149] on font "<< Предыдущая" at bounding box center [1267, 149] width 53 height 9
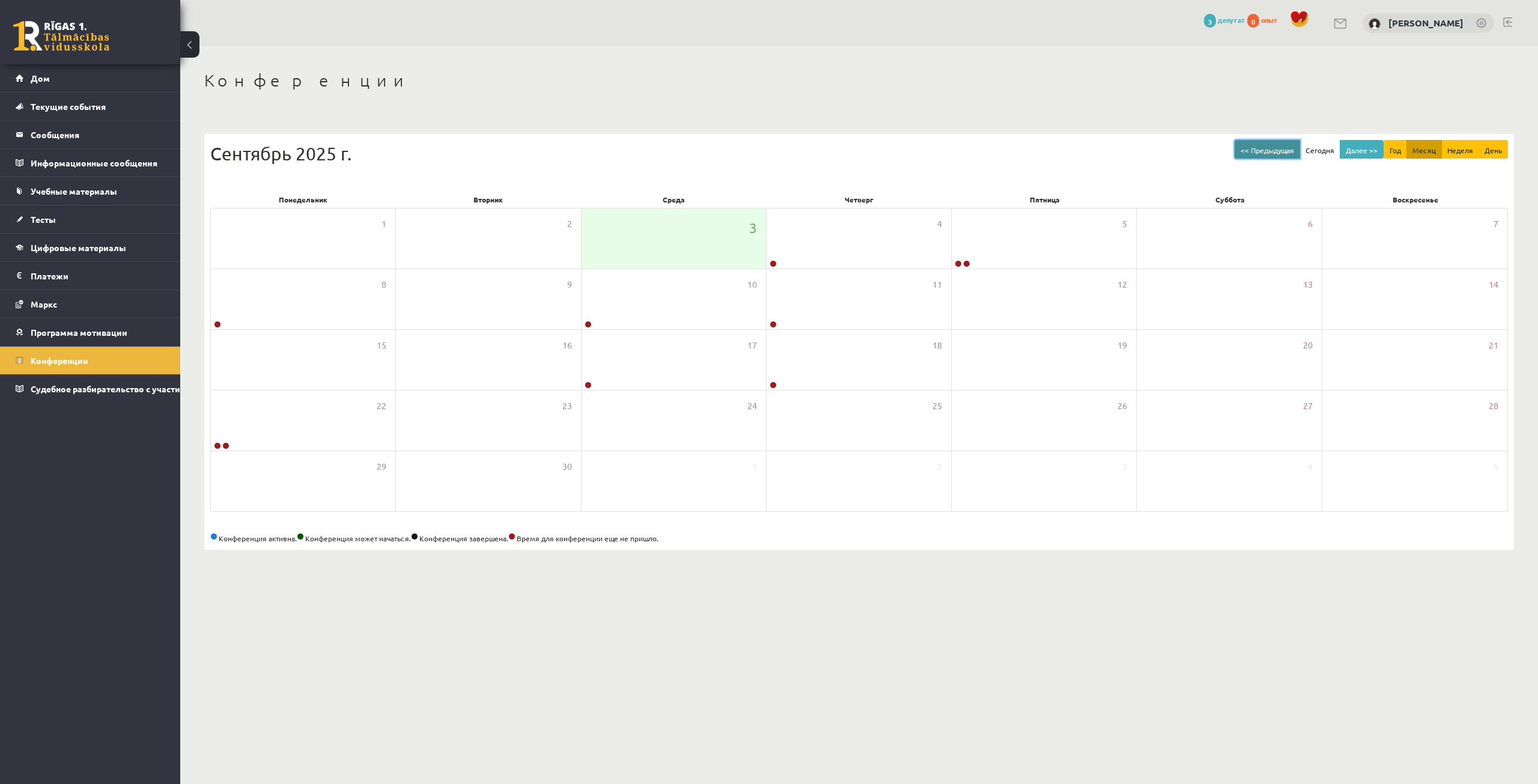
click at [1292, 149] on font "<< Предыдущая" at bounding box center [1267, 149] width 53 height 9
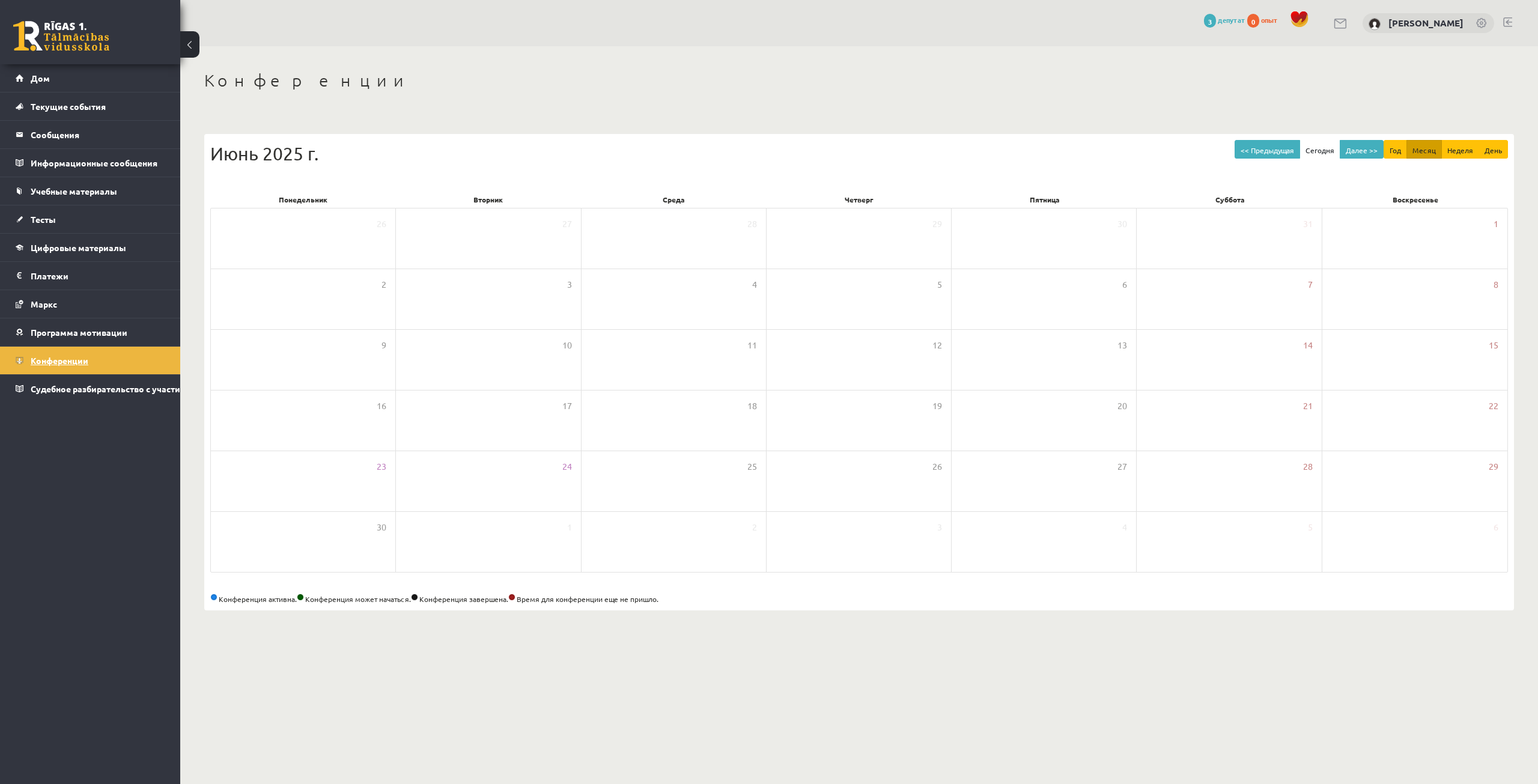
click at [80, 355] on link "Конференции" at bounding box center [90, 360] width 149 height 27
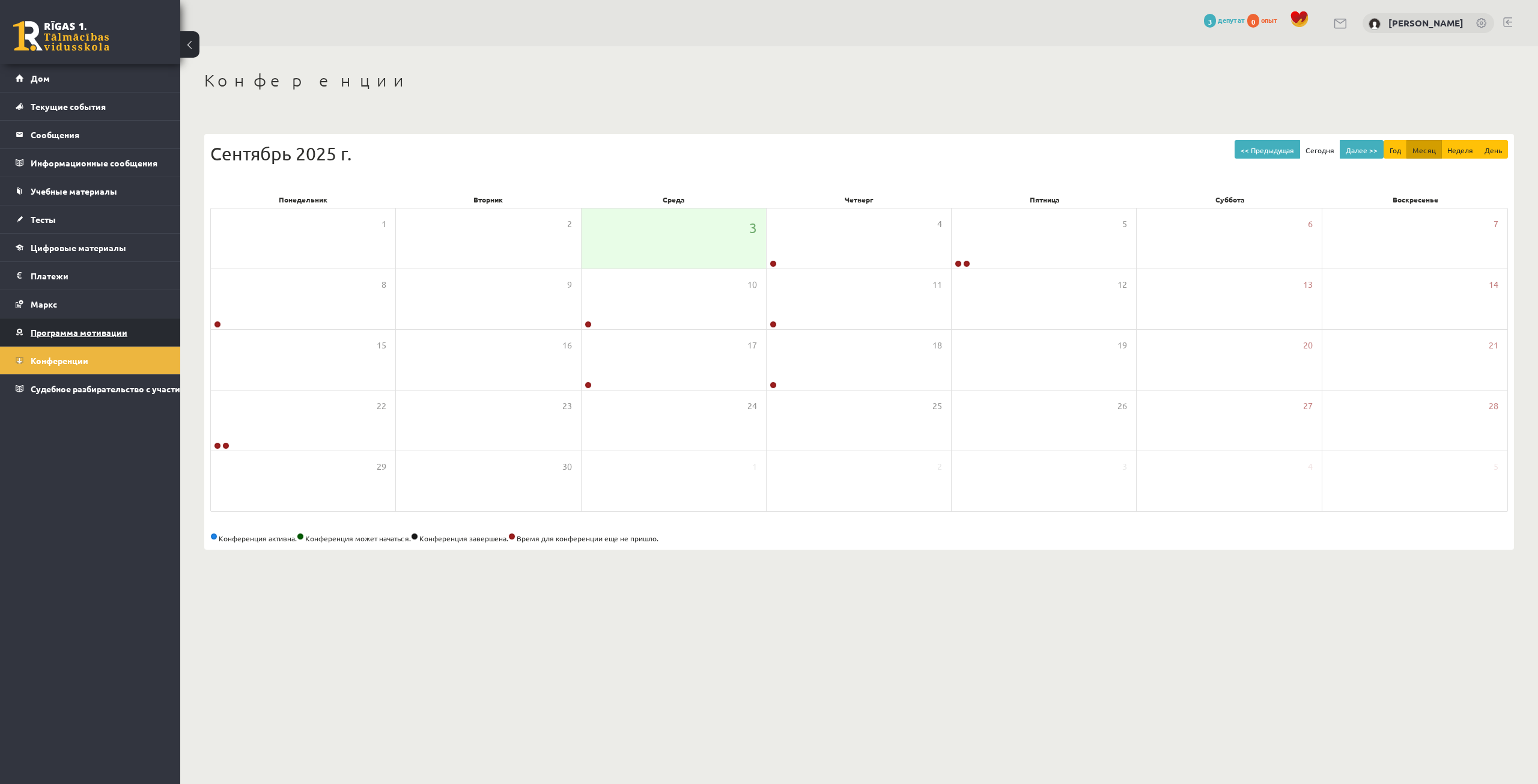
click at [47, 329] on font "Программа мотивации" at bounding box center [79, 332] width 97 height 11
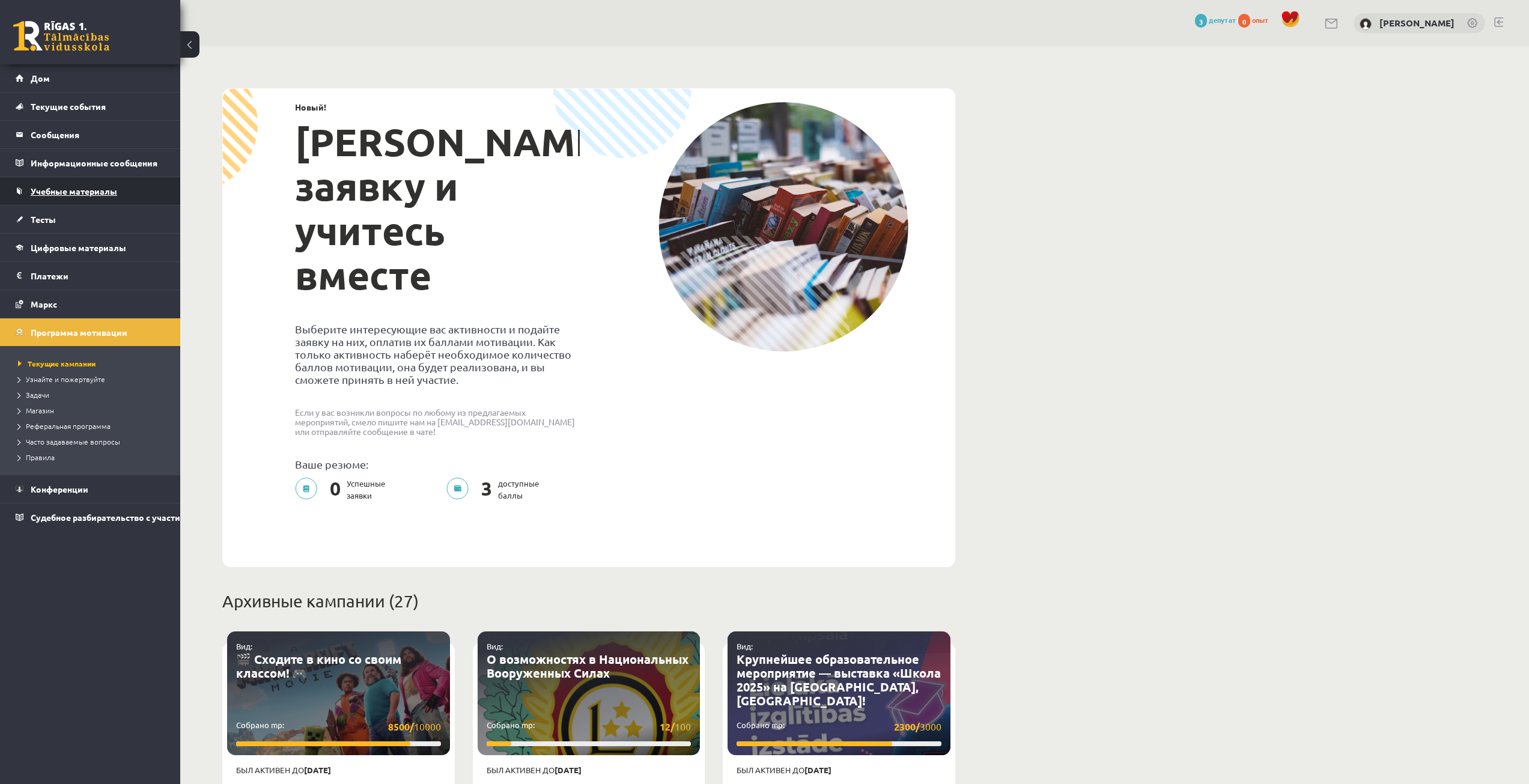
click at [74, 187] on font "Учебные материалы" at bounding box center [74, 191] width 86 height 11
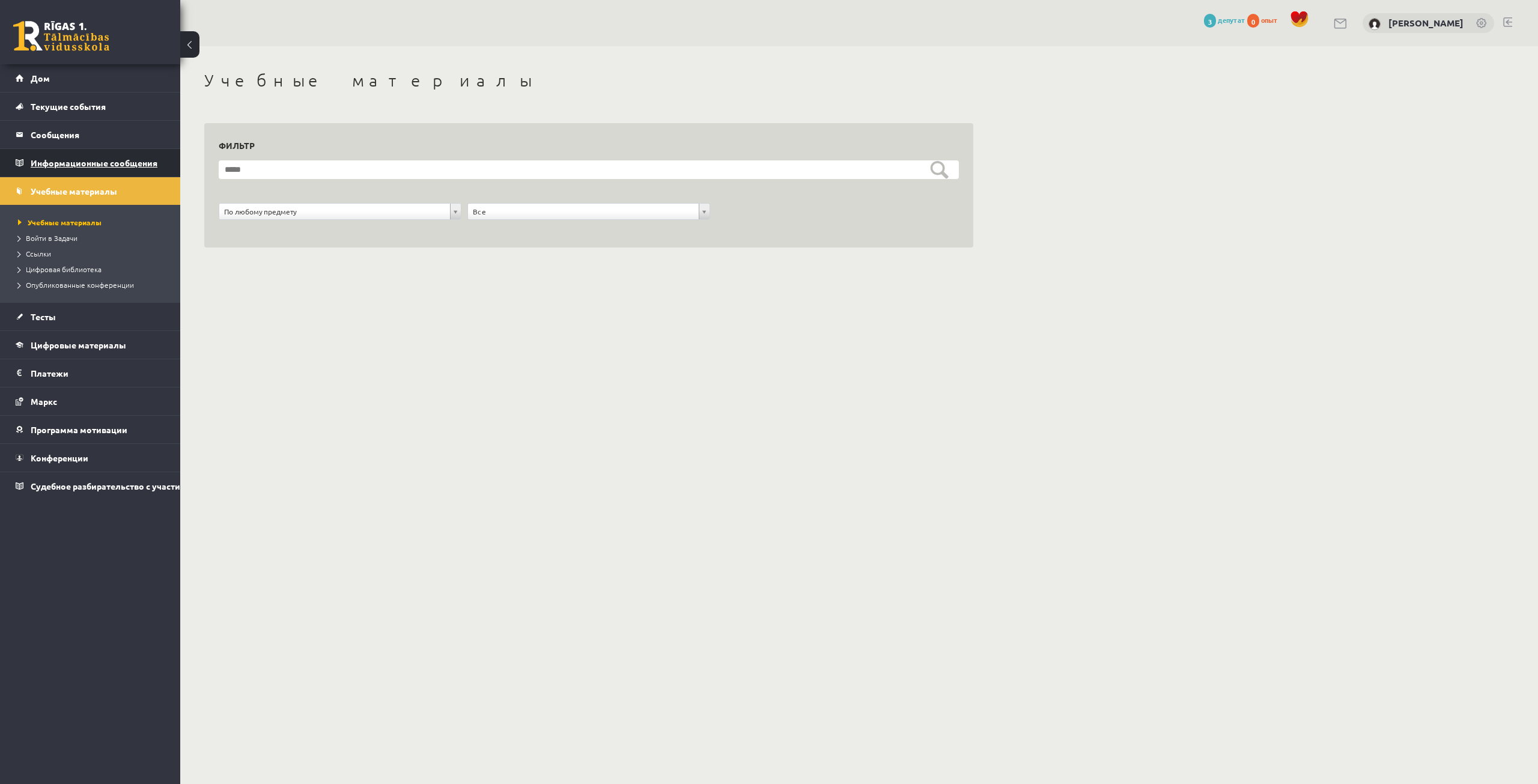
click at [73, 163] on font "Информационные сообщения" at bounding box center [94, 162] width 127 height 11
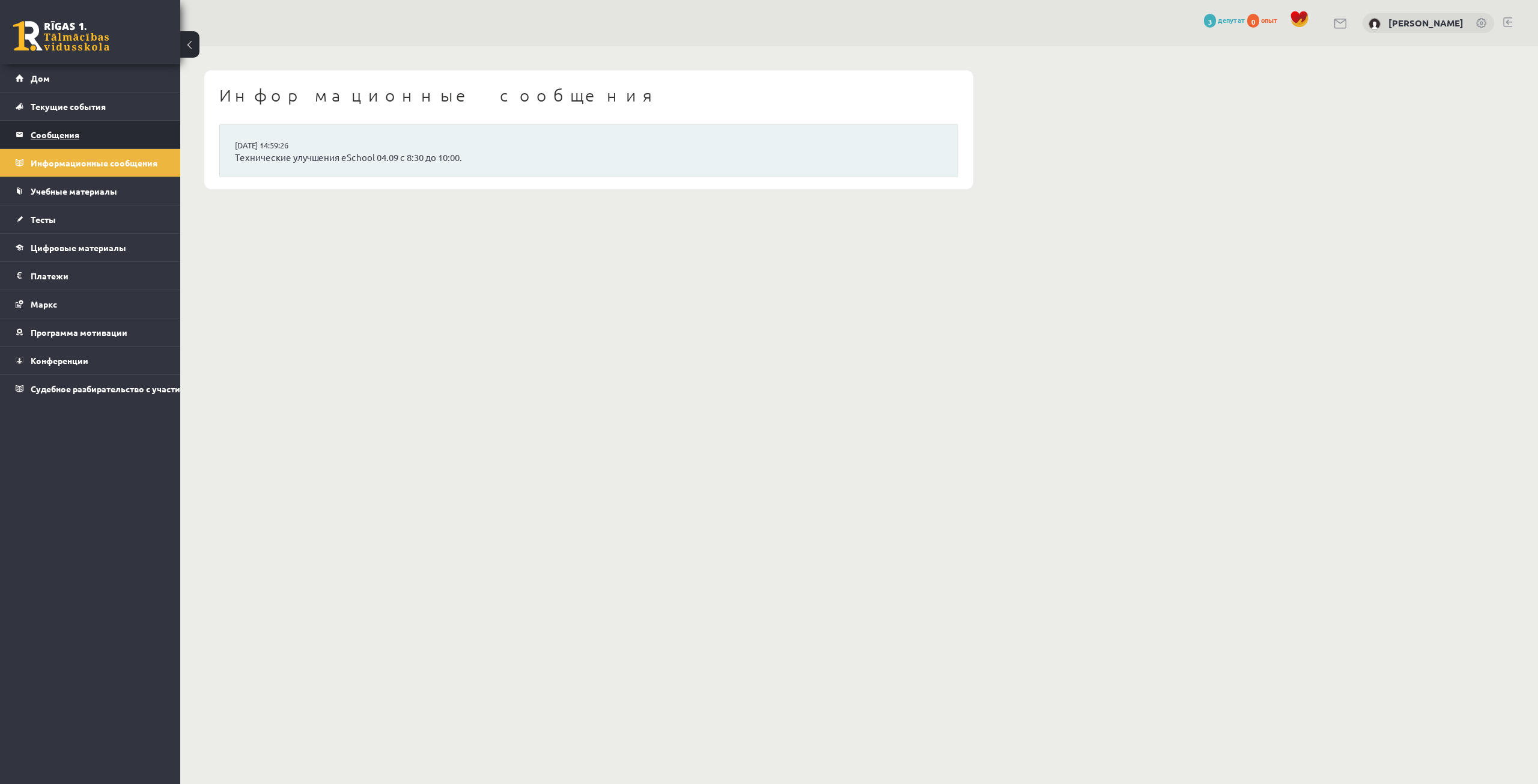
click at [86, 134] on legend "Сообщения 0" at bounding box center [98, 134] width 134 height 27
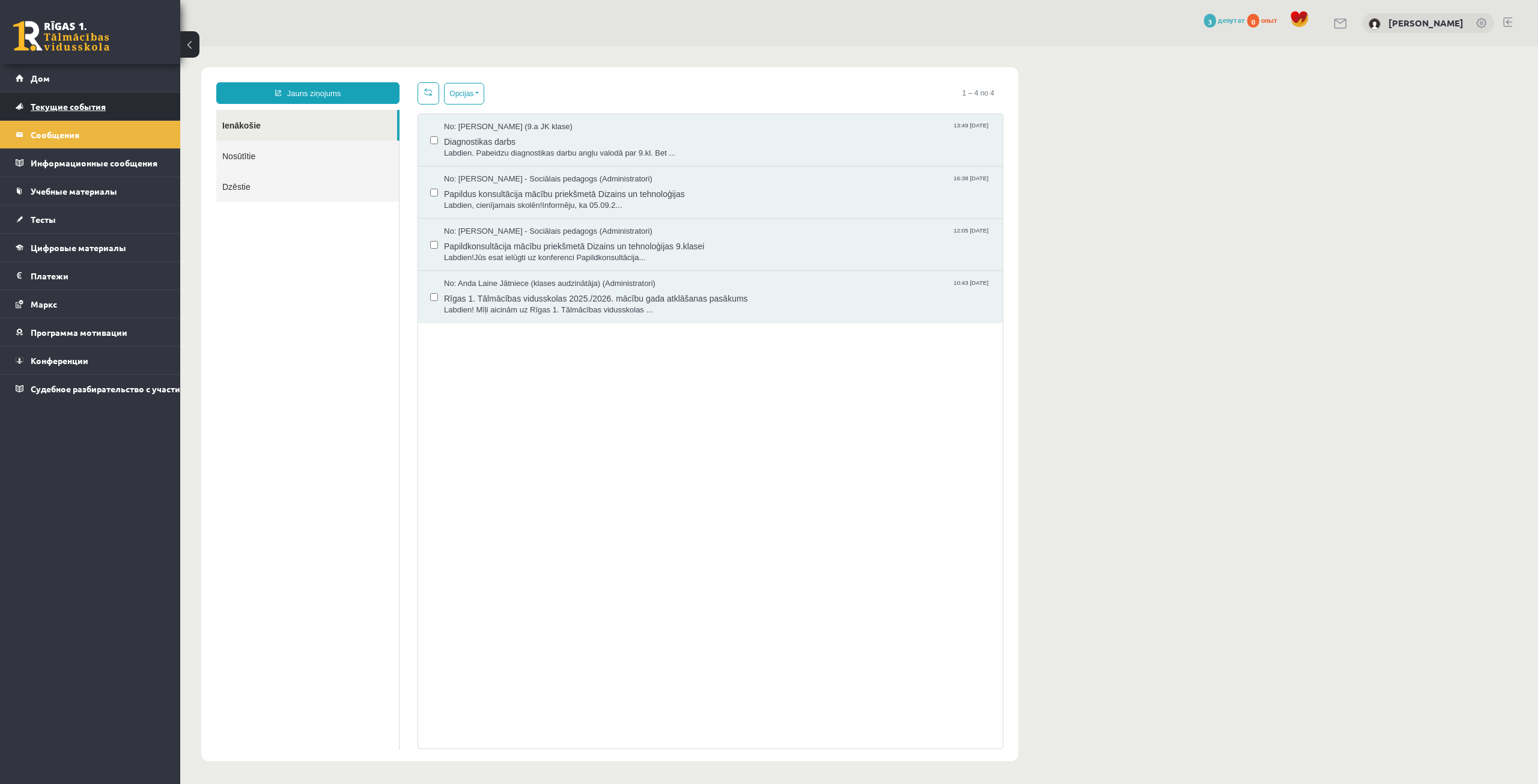
click at [98, 116] on link "Текущие события" at bounding box center [90, 106] width 149 height 27
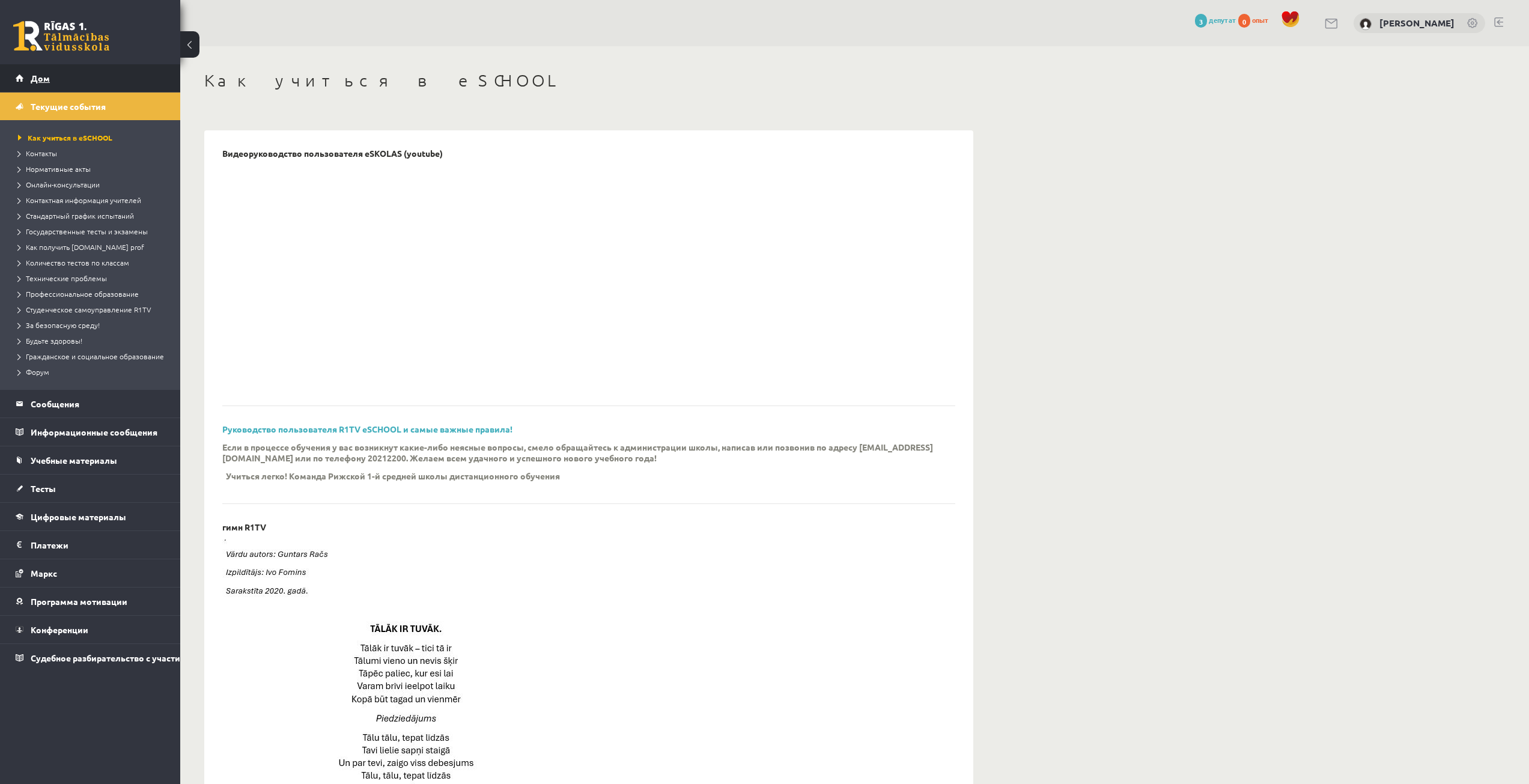
click at [118, 83] on link "Дом" at bounding box center [90, 78] width 149 height 27
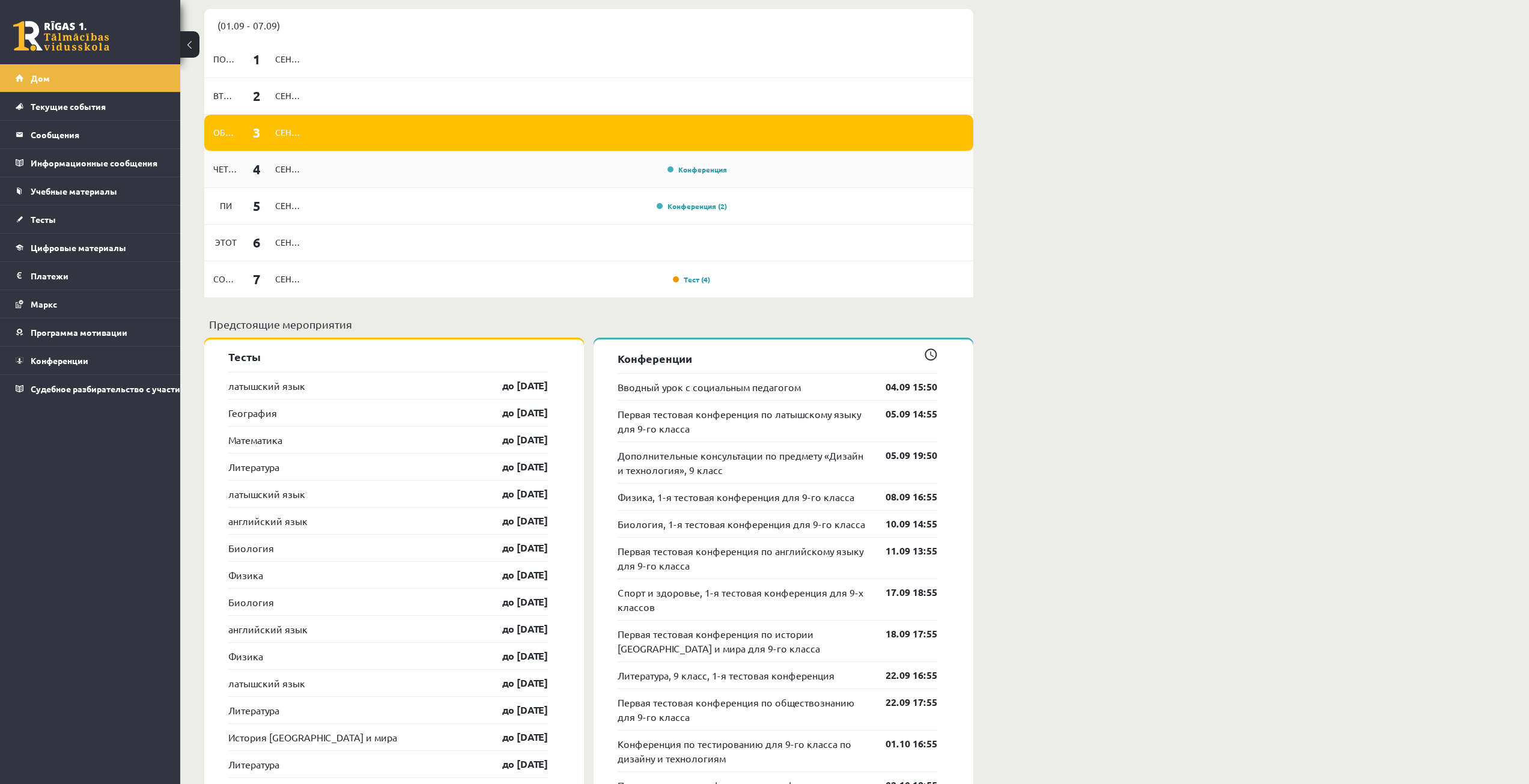
scroll to position [901, 0]
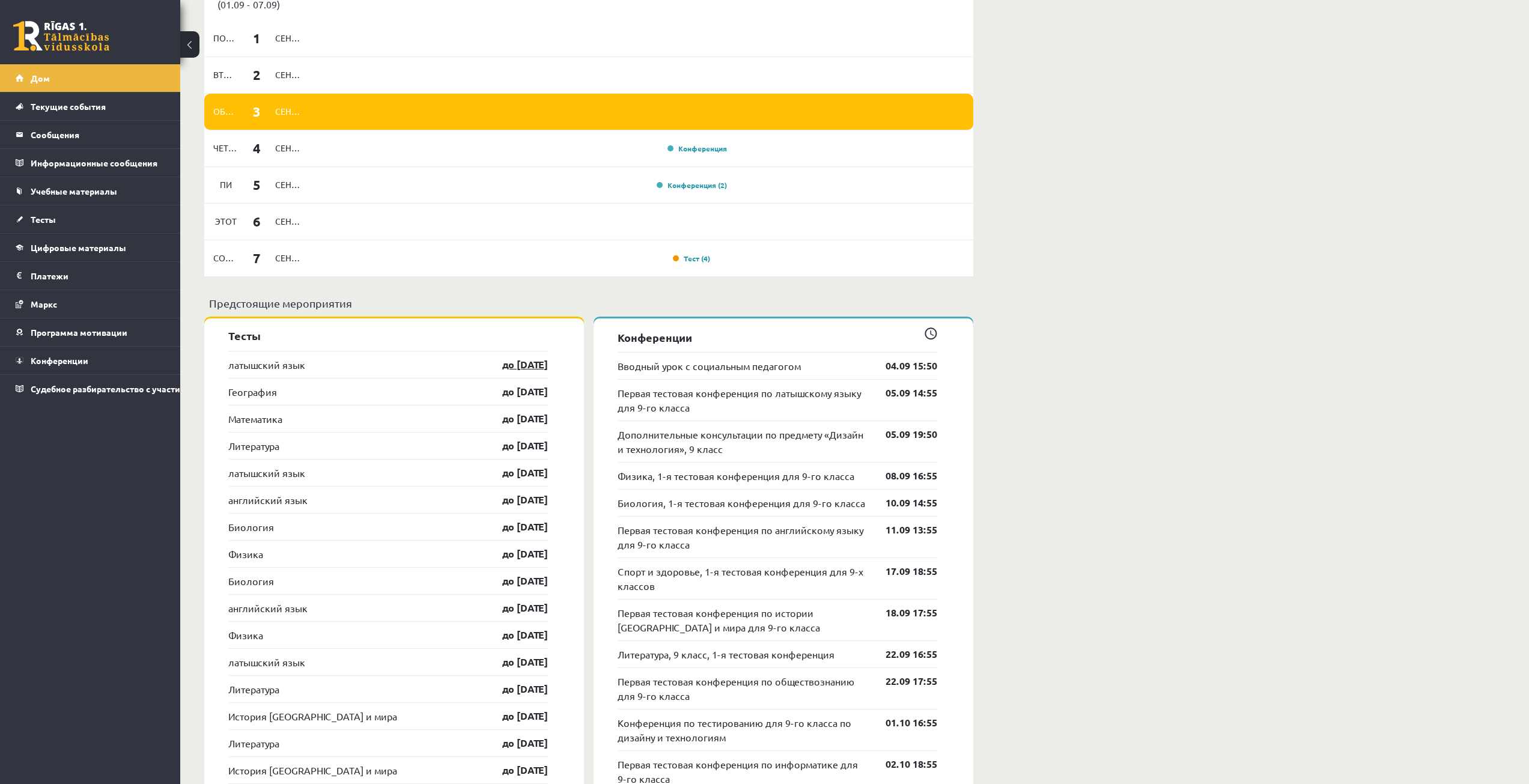
click at [502, 364] on font "до [DATE]" at bounding box center [525, 365] width 46 height 13
